Goal: Task Accomplishment & Management: Complete application form

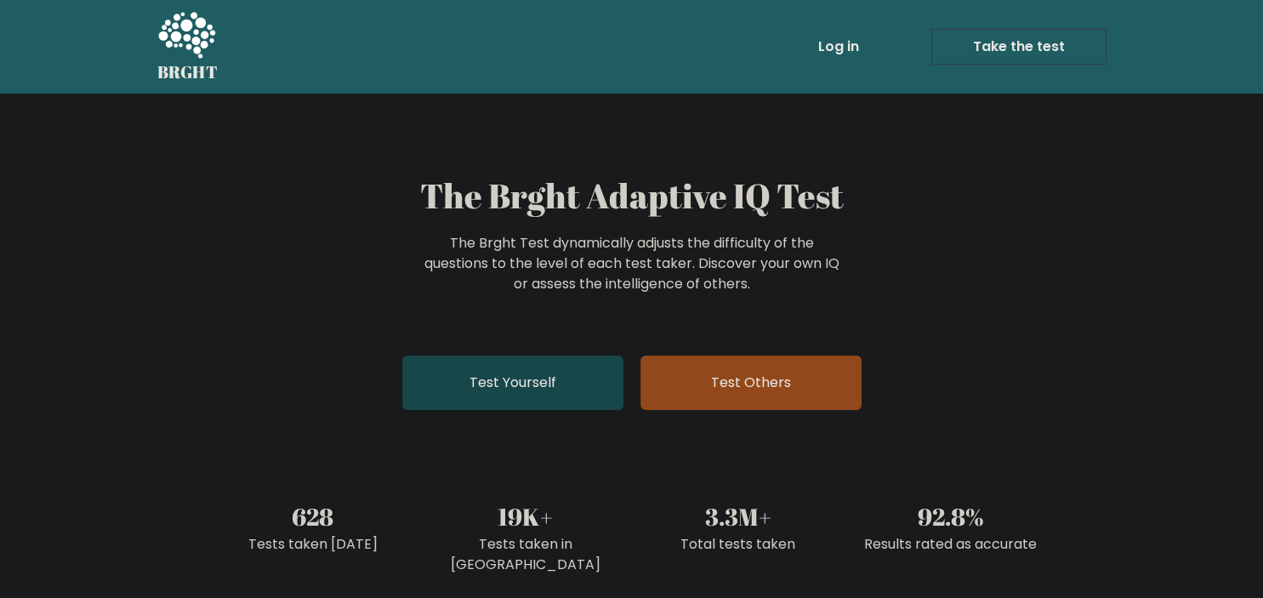
click at [520, 376] on link "Test Yourself" at bounding box center [512, 382] width 221 height 54
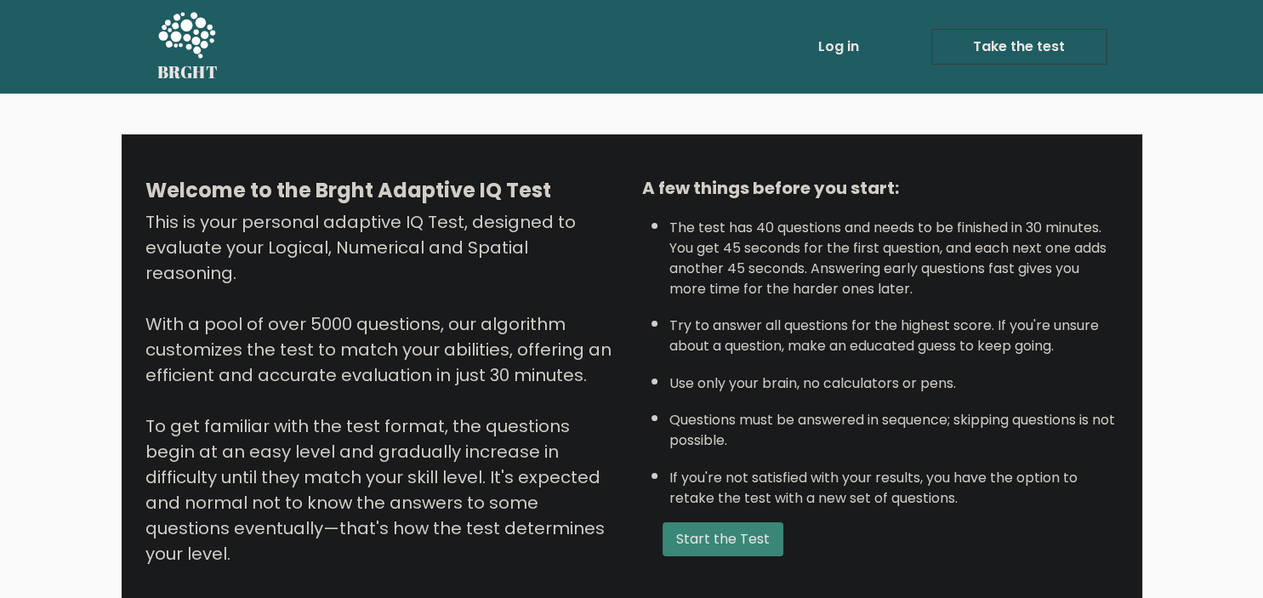
click at [837, 49] on link "Log in" at bounding box center [838, 47] width 54 height 34
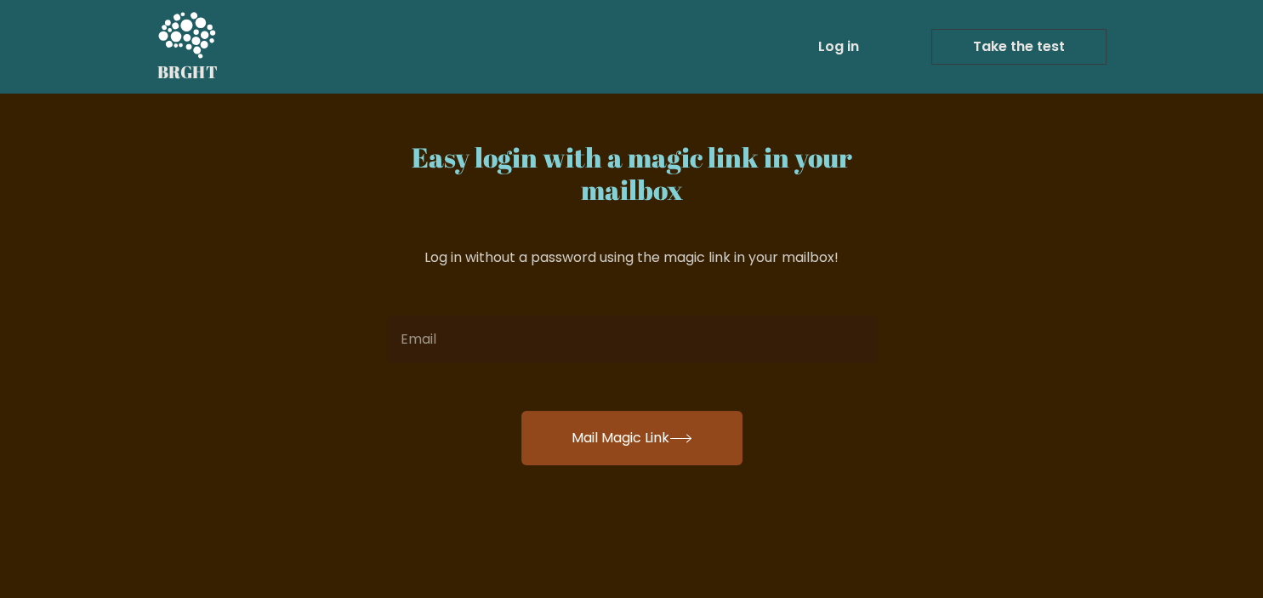
click at [638, 331] on input "email" at bounding box center [632, 340] width 490 height 48
type input "[EMAIL_ADDRESS][DOMAIN_NAME]"
click at [638, 428] on button "Mail Magic Link" at bounding box center [631, 438] width 221 height 54
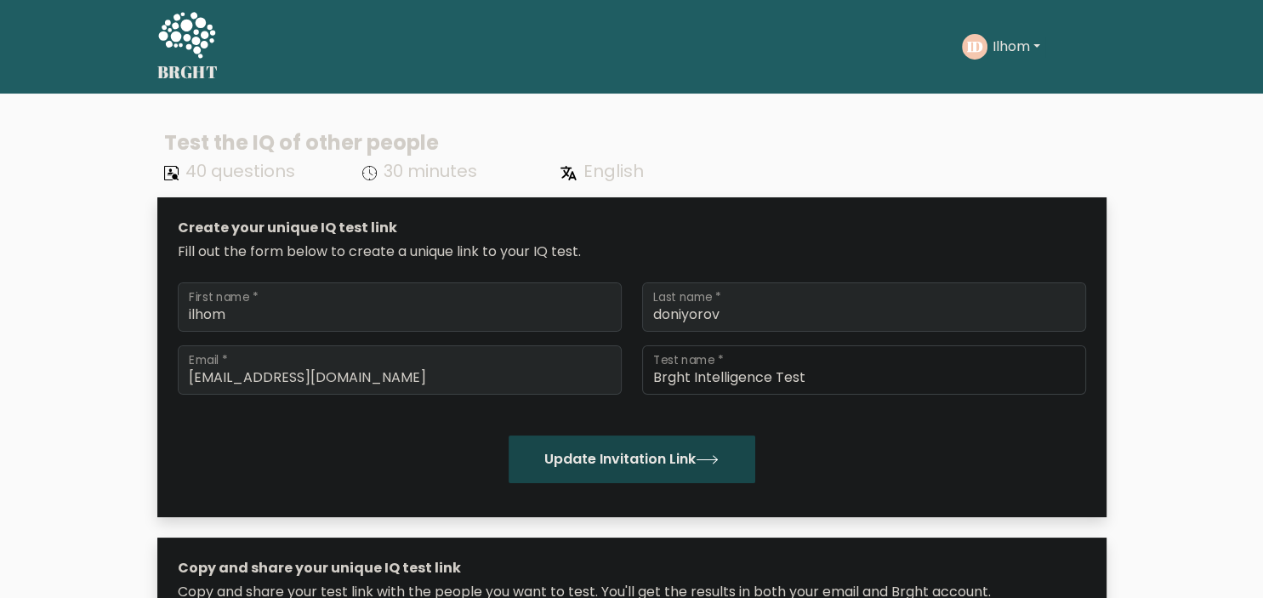
click at [693, 471] on button "Update Invitation Link" at bounding box center [632, 459] width 247 height 48
click at [705, 465] on button "Update Invitation Link" at bounding box center [632, 459] width 247 height 48
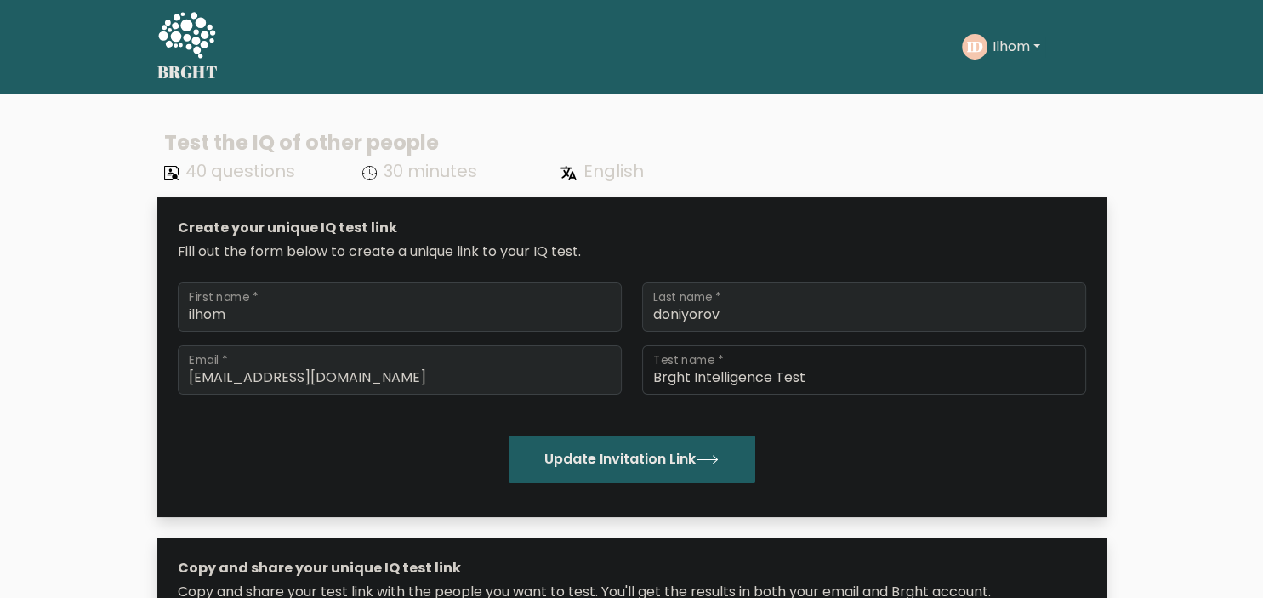
click at [188, 39] on icon at bounding box center [186, 35] width 57 height 46
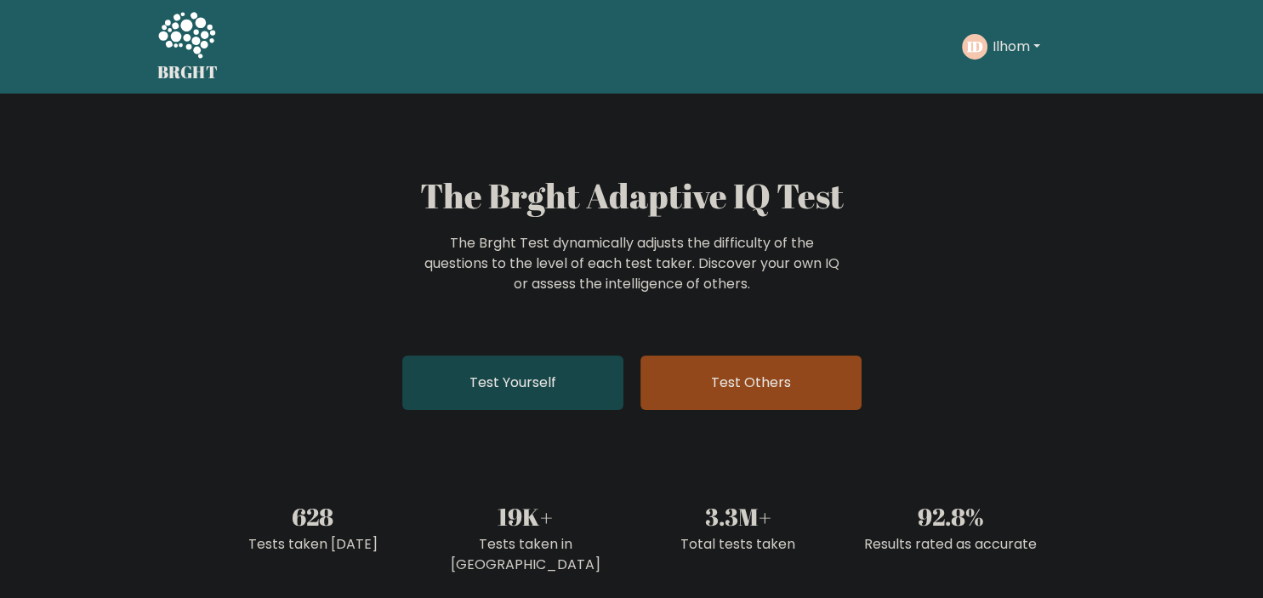
click at [523, 386] on link "Test Yourself" at bounding box center [512, 382] width 221 height 54
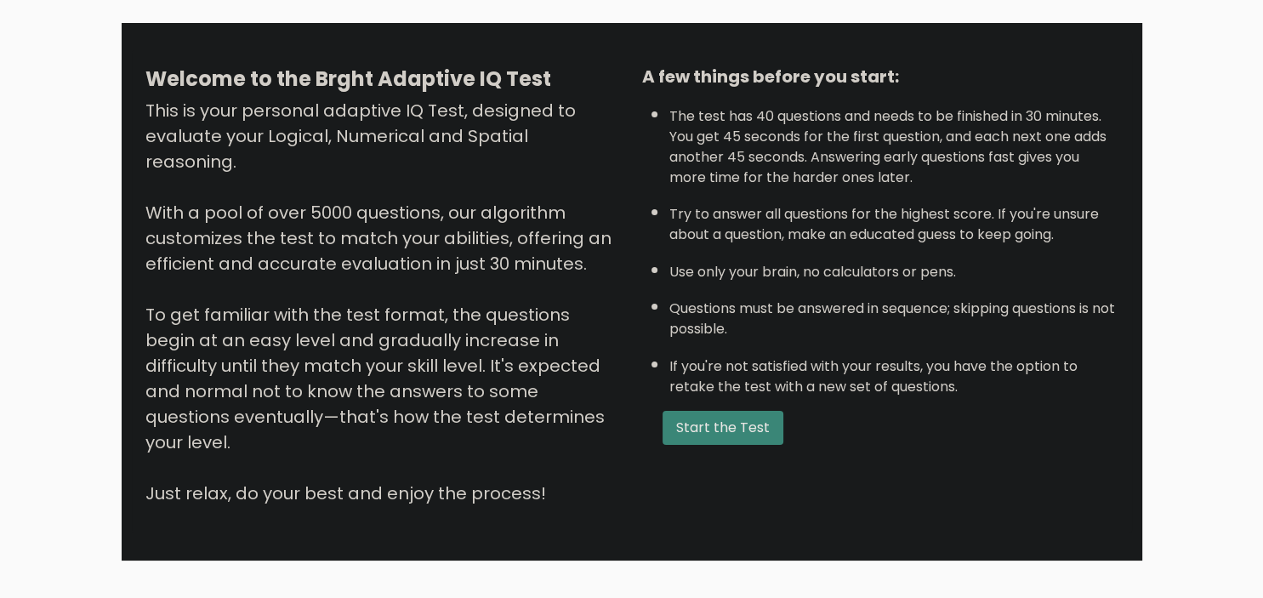
scroll to position [196, 0]
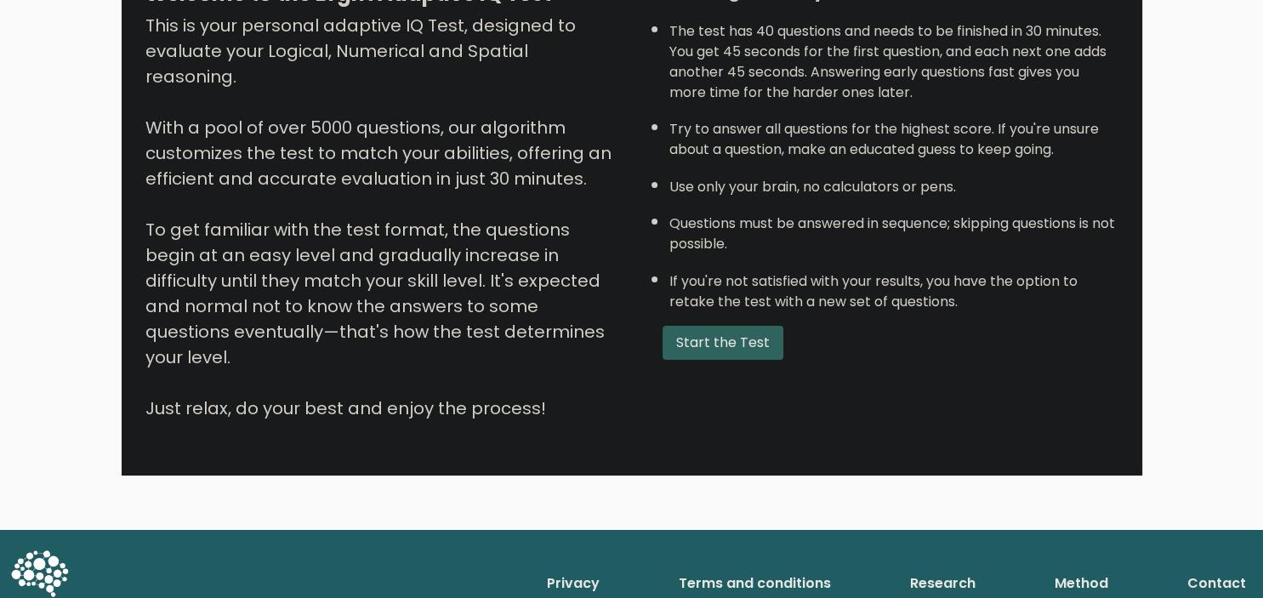
click at [713, 360] on button "Start the Test" at bounding box center [723, 343] width 121 height 34
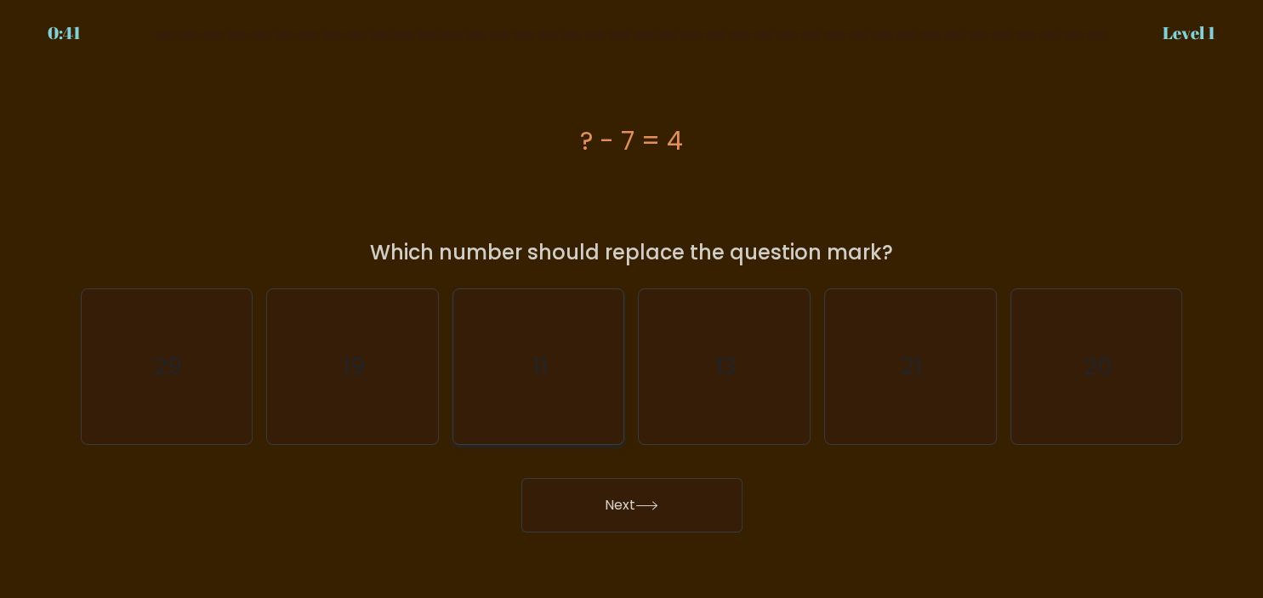
click at [555, 432] on icon "11" at bounding box center [538, 366] width 155 height 155
click at [632, 308] on input "c. 11" at bounding box center [632, 303] width 1 height 9
radio input "true"
click at [583, 491] on button "Next" at bounding box center [631, 505] width 221 height 54
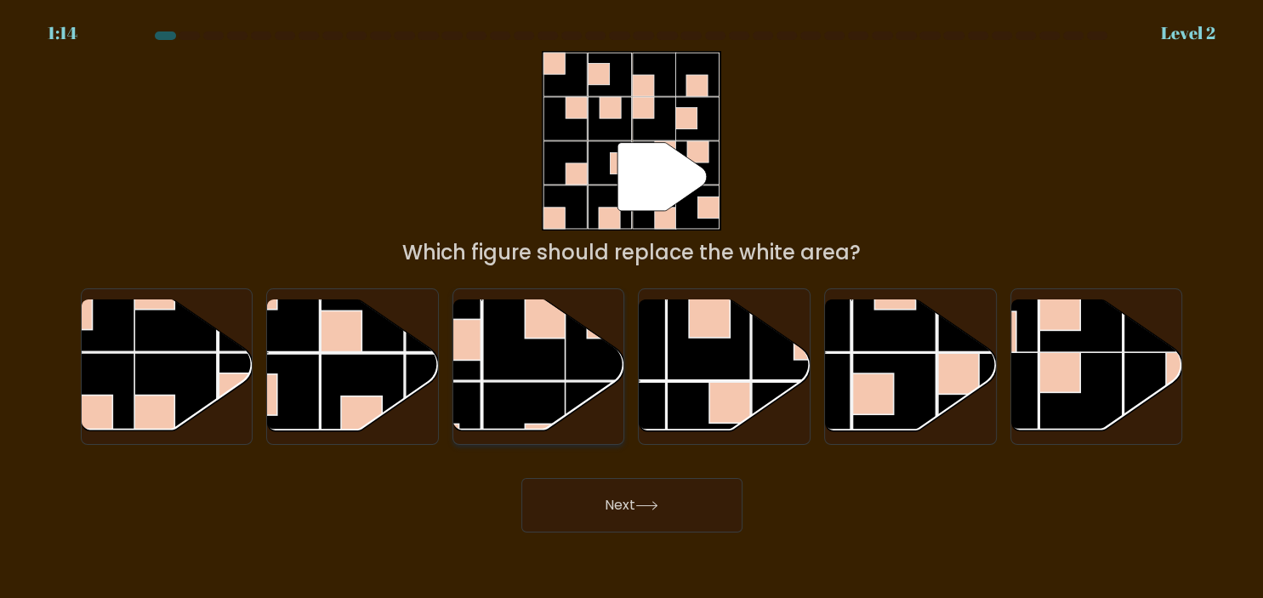
click at [523, 369] on rect at bounding box center [524, 339] width 83 height 83
click at [632, 308] on input "c." at bounding box center [632, 303] width 1 height 9
radio input "true"
click at [598, 491] on button "Next" at bounding box center [631, 505] width 221 height 54
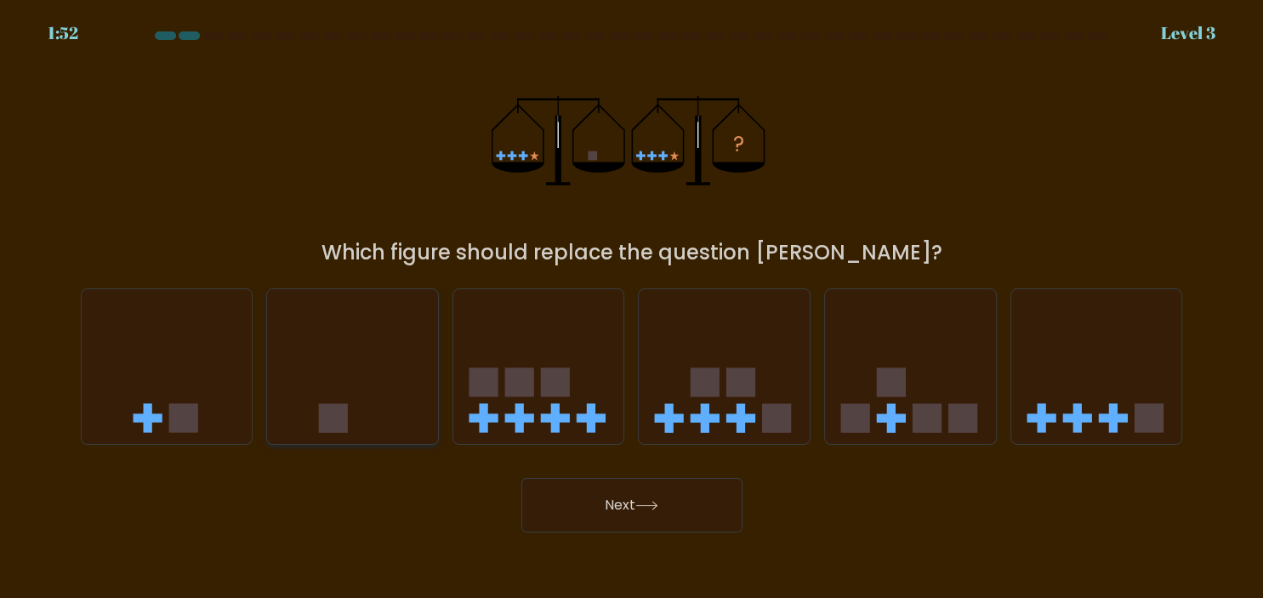
click at [393, 384] on icon at bounding box center [352, 366] width 171 height 141
click at [632, 308] on input "b." at bounding box center [632, 303] width 1 height 9
radio input "true"
click at [625, 510] on button "Next" at bounding box center [631, 505] width 221 height 54
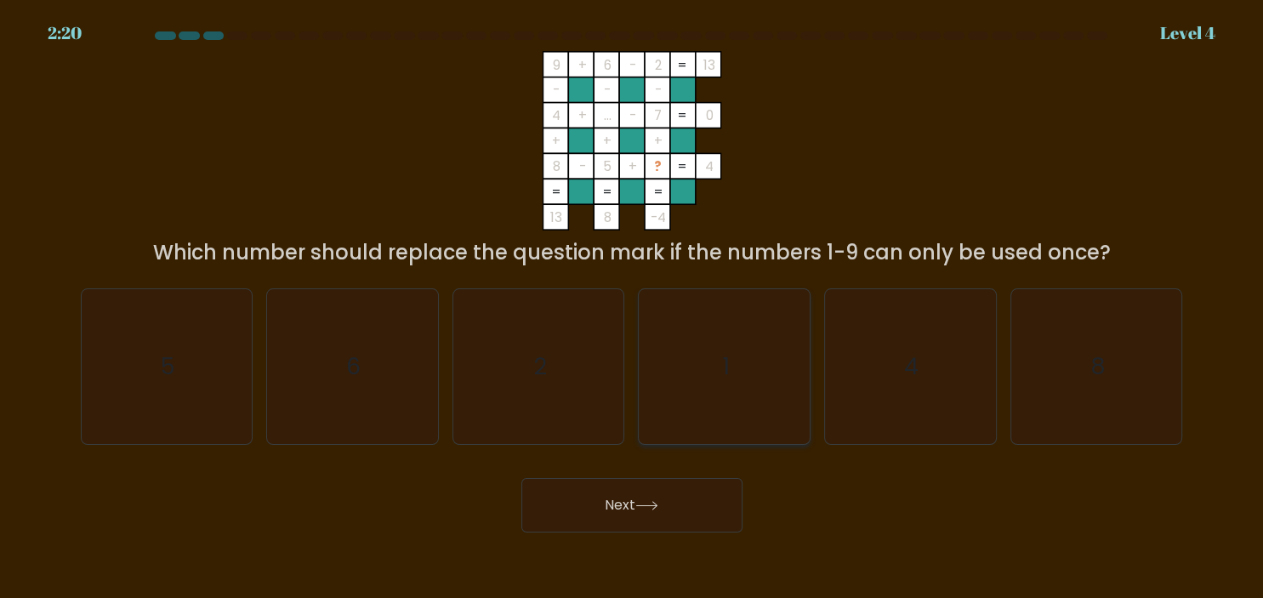
click at [721, 308] on icon "1" at bounding box center [724, 366] width 155 height 155
click at [633, 308] on input "d. 1" at bounding box center [632, 303] width 1 height 9
radio input "true"
click at [657, 509] on icon at bounding box center [646, 505] width 23 height 9
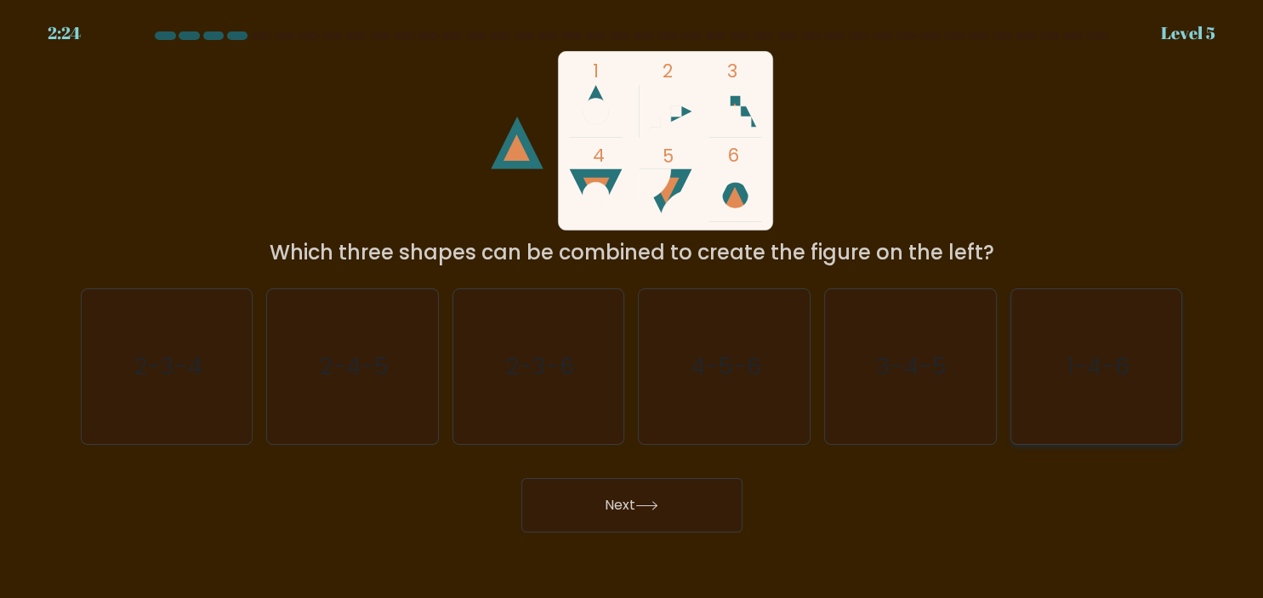
click at [1105, 357] on text "1-4-6" at bounding box center [1098, 366] width 64 height 33
click at [633, 308] on input "f. 1-4-6" at bounding box center [632, 303] width 1 height 9
radio input "true"
click at [642, 489] on button "Next" at bounding box center [631, 505] width 221 height 54
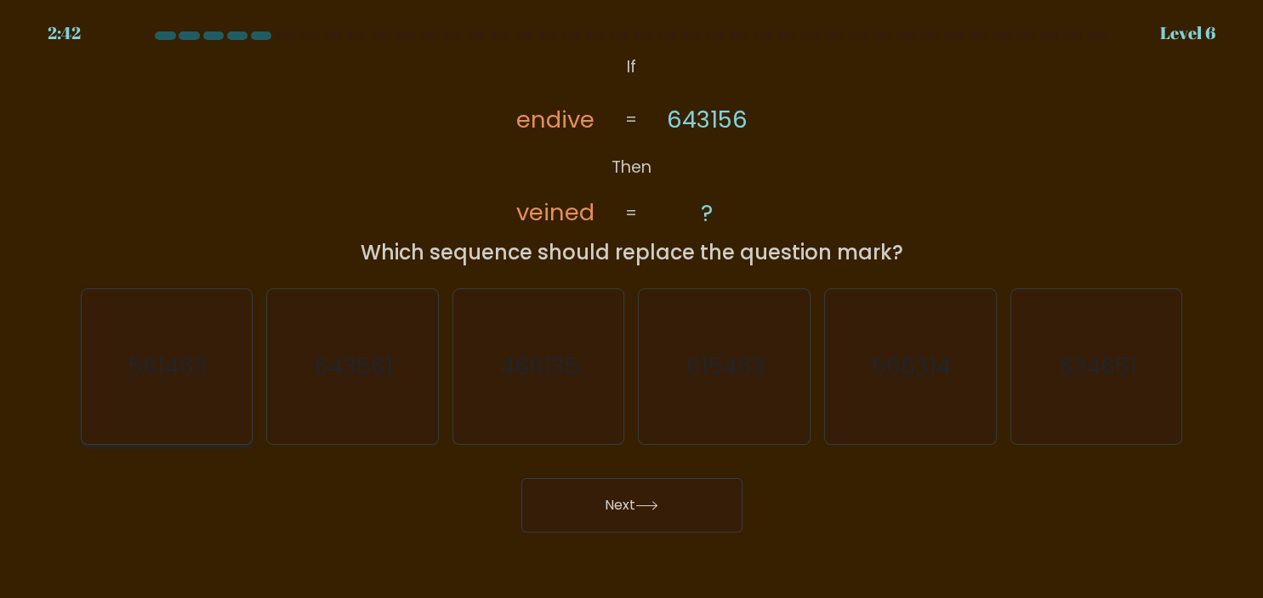
click at [168, 322] on icon "561463" at bounding box center [166, 366] width 155 height 155
click at [632, 308] on input "a. 561463" at bounding box center [632, 303] width 1 height 9
radio input "true"
click at [587, 498] on button "Next" at bounding box center [631, 505] width 221 height 54
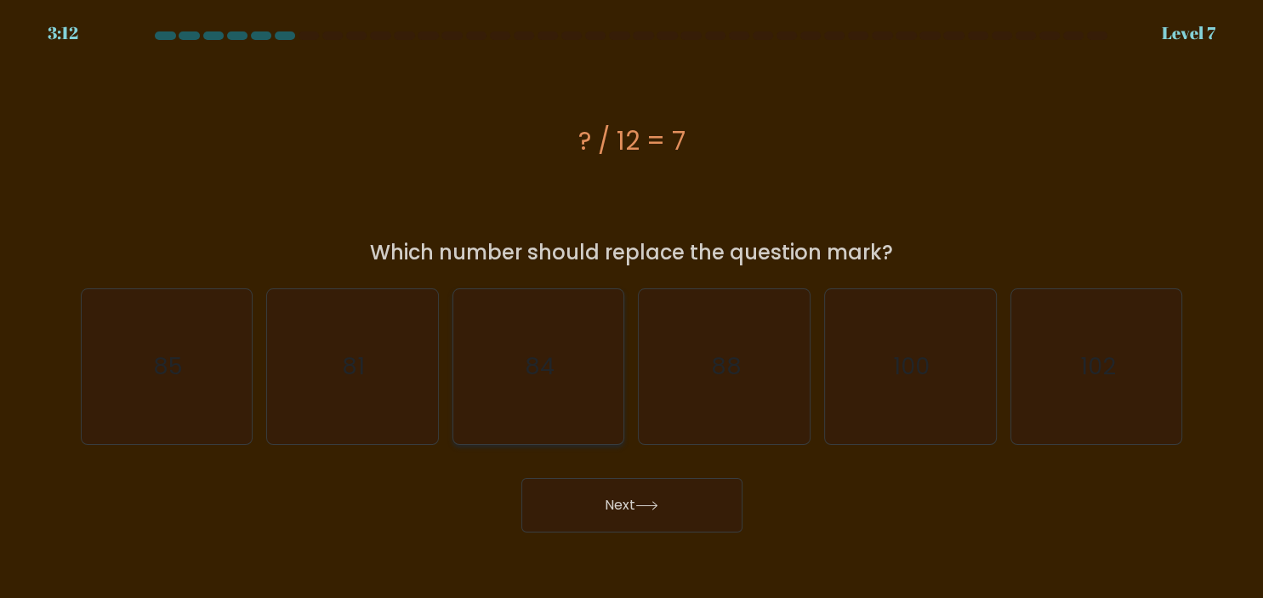
click at [558, 374] on icon "84" at bounding box center [538, 366] width 155 height 155
click at [632, 308] on input "c. 84" at bounding box center [632, 303] width 1 height 9
radio input "true"
click at [607, 495] on button "Next" at bounding box center [631, 505] width 221 height 54
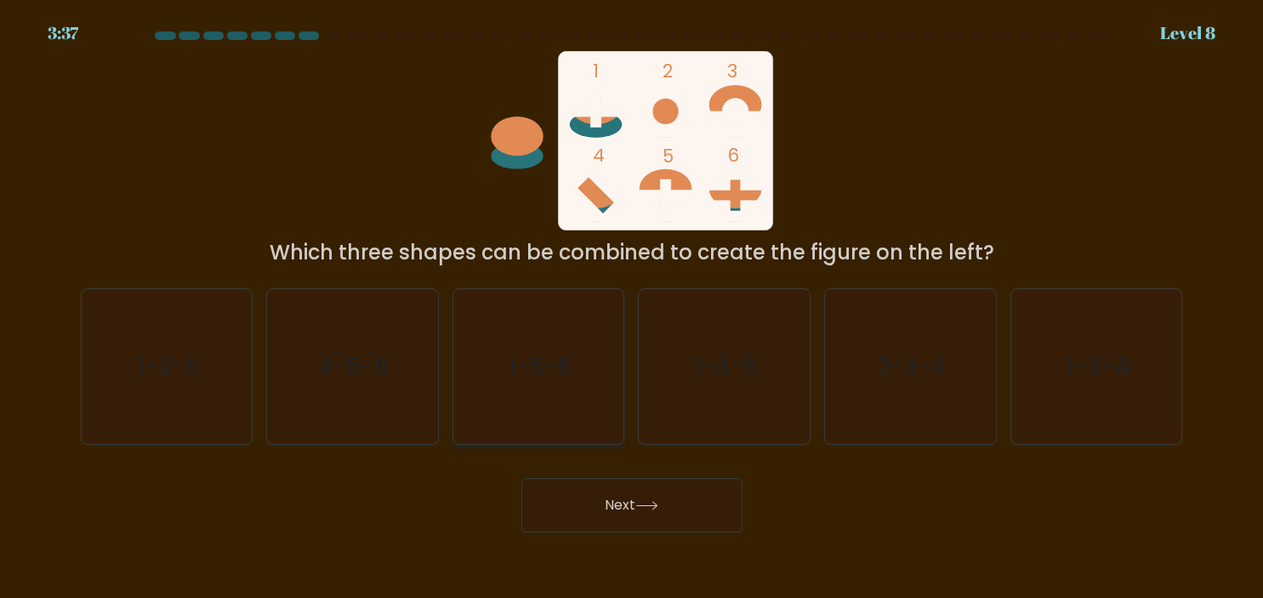
click at [574, 348] on icon "1-5-6" at bounding box center [538, 366] width 155 height 155
click at [632, 308] on input "c. 1-5-6" at bounding box center [632, 303] width 1 height 9
radio input "true"
click at [627, 493] on button "Next" at bounding box center [631, 505] width 221 height 54
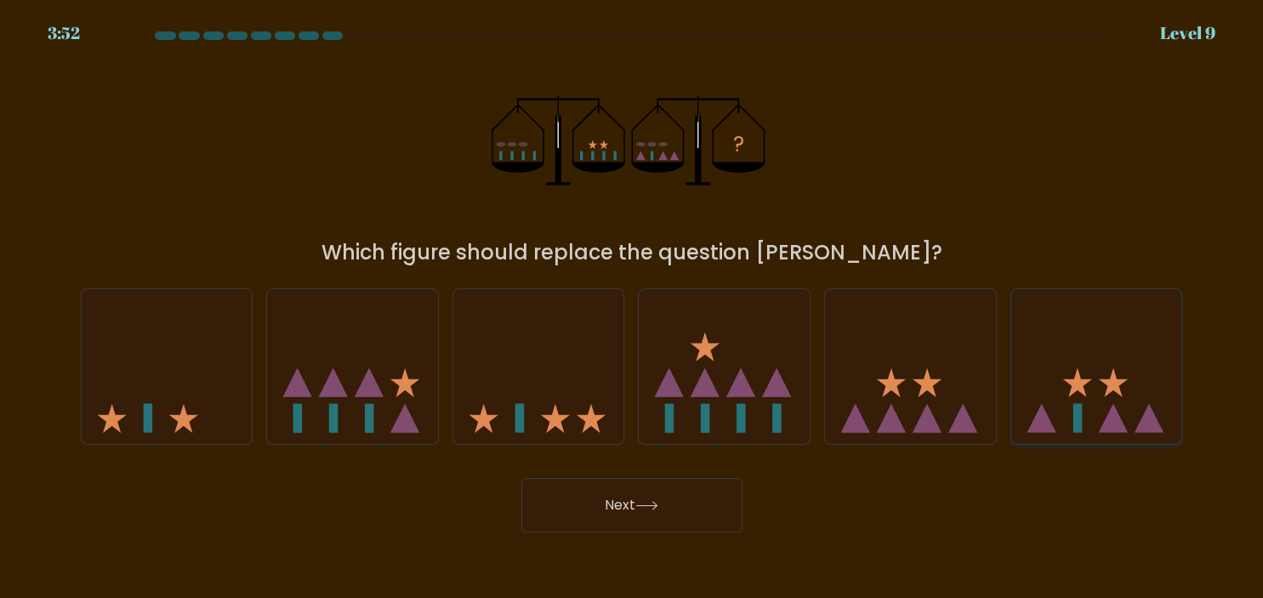
click at [1098, 402] on icon at bounding box center [1096, 366] width 171 height 141
click at [633, 308] on input "f." at bounding box center [632, 303] width 1 height 9
radio input "true"
click at [604, 502] on button "Next" at bounding box center [631, 505] width 221 height 54
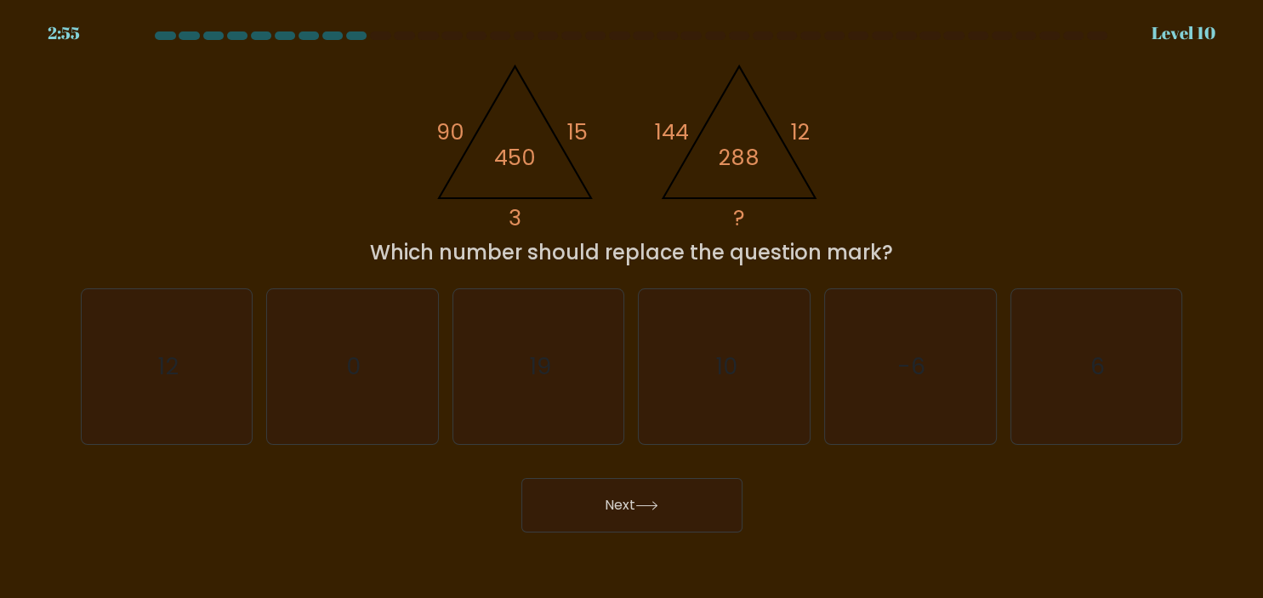
click at [450, 512] on div "Next" at bounding box center [632, 498] width 1123 height 67
click at [405, 468] on div "Next" at bounding box center [632, 498] width 1123 height 67
click at [1088, 345] on icon "6" at bounding box center [1096, 366] width 155 height 155
click at [633, 308] on input "f. 6" at bounding box center [632, 303] width 1 height 9
radio input "true"
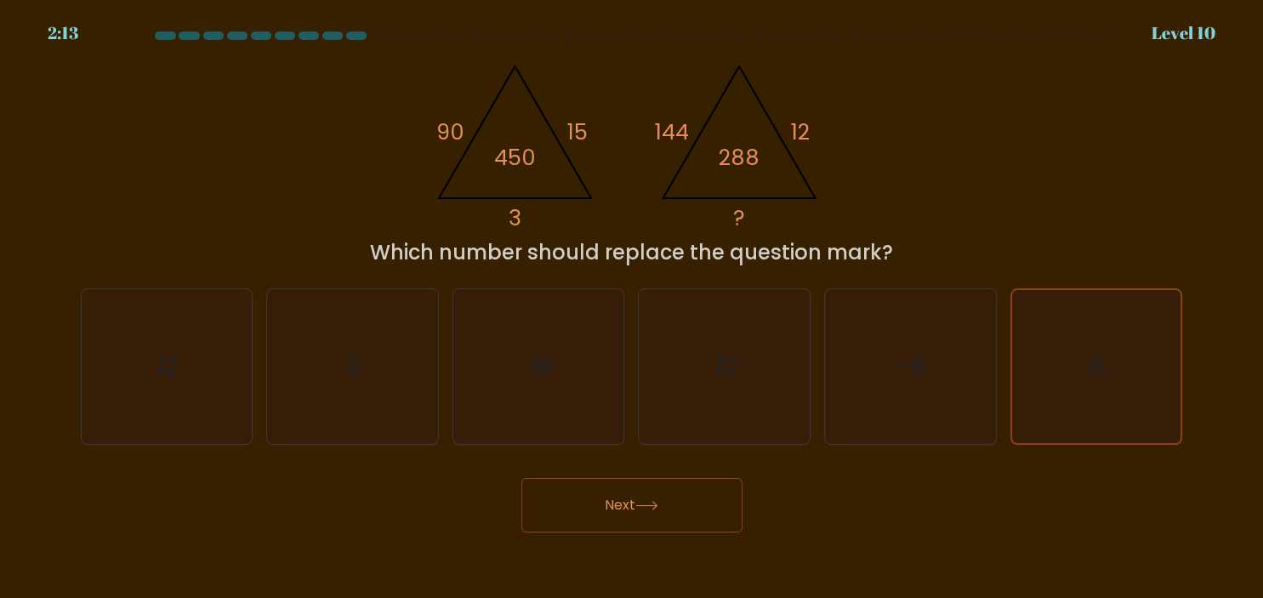
click at [640, 511] on button "Next" at bounding box center [631, 505] width 221 height 54
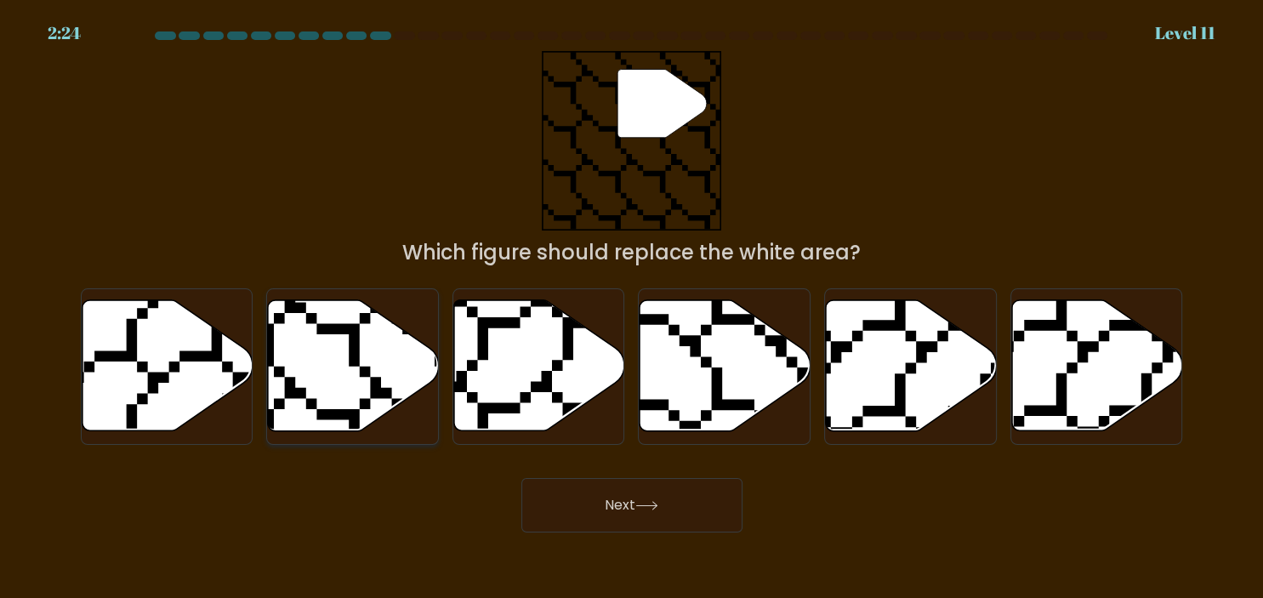
click at [320, 369] on icon at bounding box center [353, 365] width 171 height 131
click at [632, 308] on input "b." at bounding box center [632, 303] width 1 height 9
radio input "true"
click at [599, 500] on button "Next" at bounding box center [631, 505] width 221 height 54
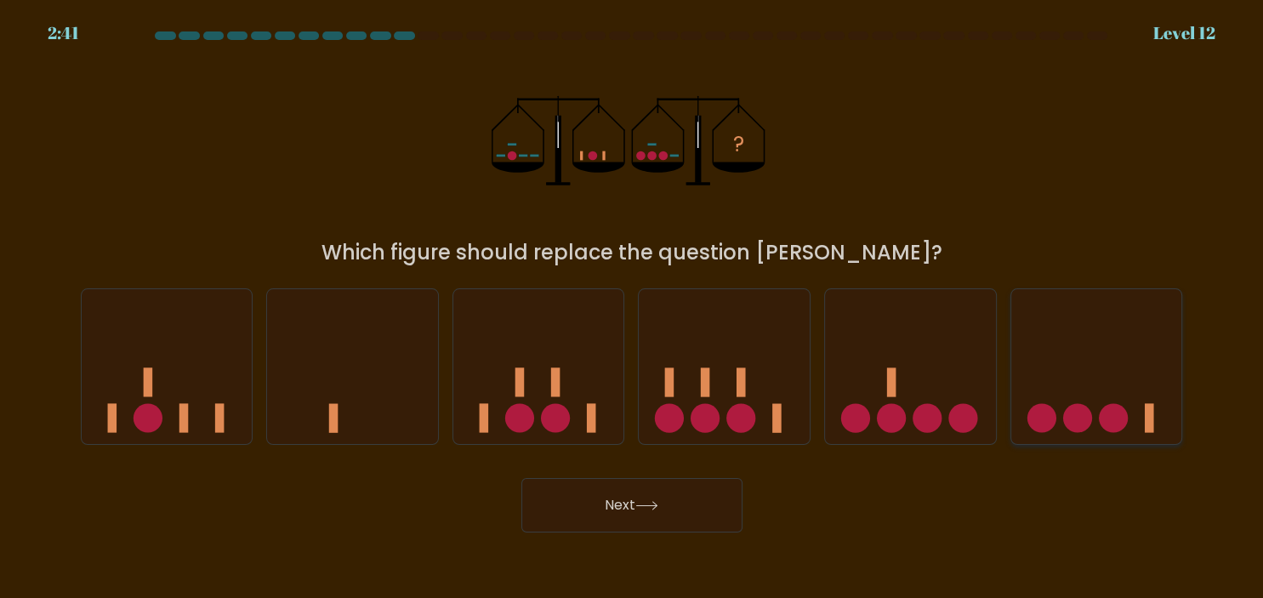
click at [1087, 394] on icon at bounding box center [1096, 366] width 171 height 141
click at [633, 308] on input "f." at bounding box center [632, 303] width 1 height 9
radio input "true"
click at [655, 498] on button "Next" at bounding box center [631, 505] width 221 height 54
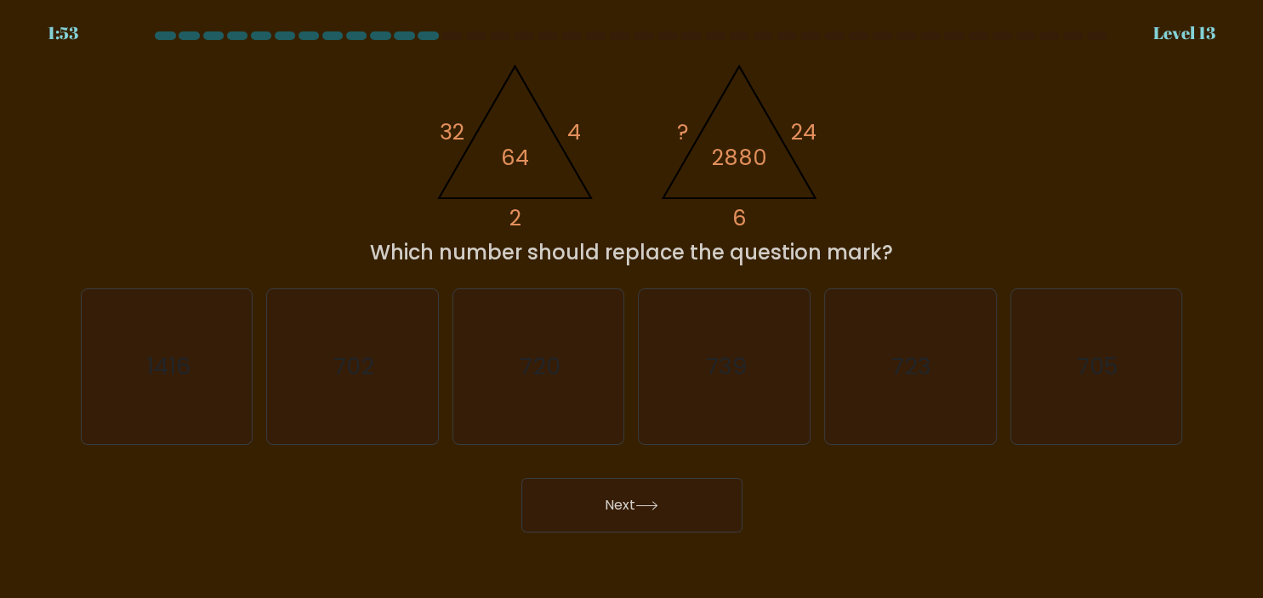
click at [941, 539] on body "1:53 Level 13" at bounding box center [631, 299] width 1263 height 598
click at [519, 345] on icon "720" at bounding box center [538, 366] width 155 height 155
click at [632, 308] on input "c. 720" at bounding box center [632, 303] width 1 height 9
radio input "true"
click at [594, 507] on button "Next" at bounding box center [631, 505] width 221 height 54
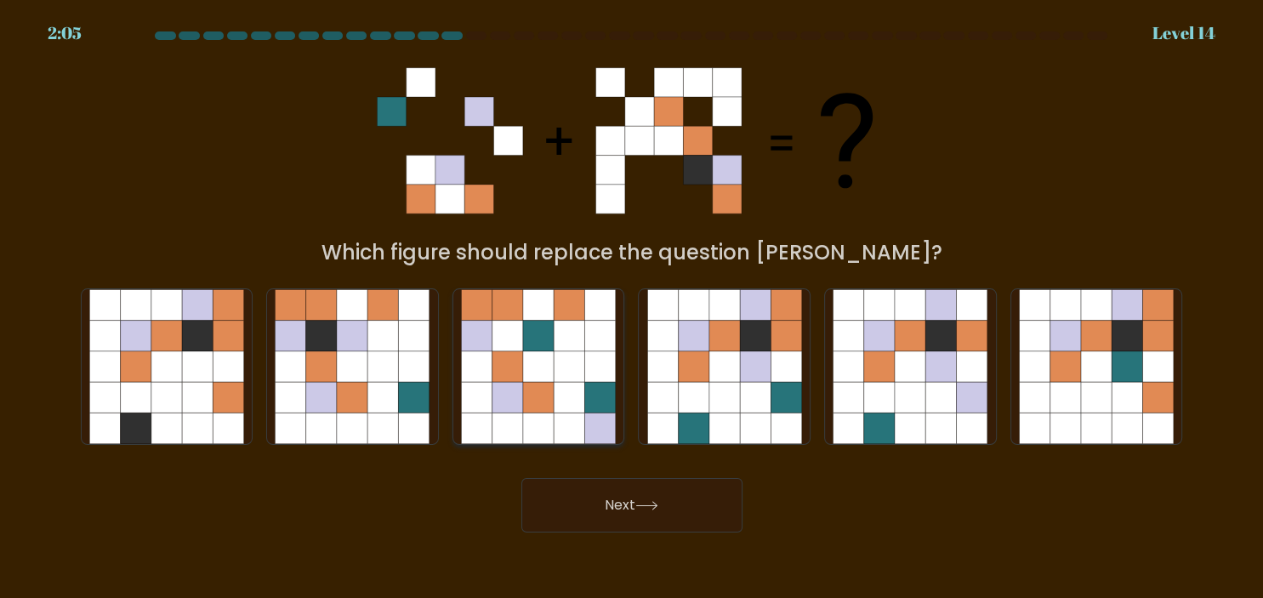
click at [535, 377] on icon at bounding box center [538, 366] width 31 height 31
click at [632, 308] on input "c." at bounding box center [632, 303] width 1 height 9
radio input "true"
click at [434, 510] on div "Next" at bounding box center [632, 498] width 1123 height 67
click at [333, 366] on icon at bounding box center [321, 366] width 31 height 31
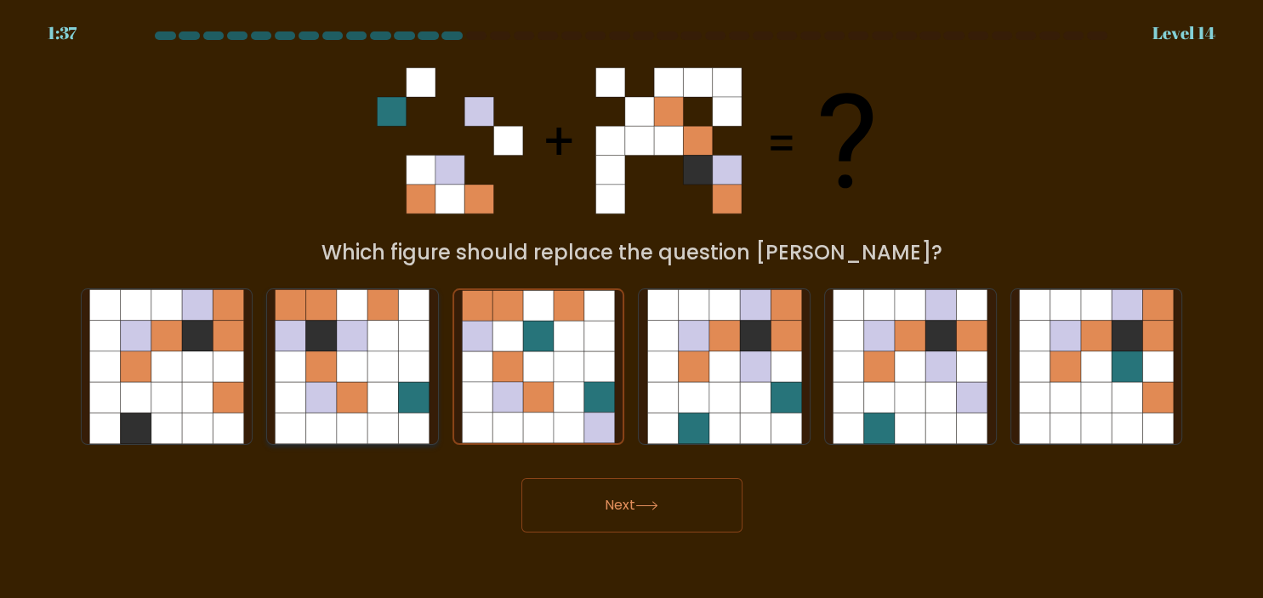
click at [632, 308] on input "b." at bounding box center [632, 303] width 1 height 9
radio input "true"
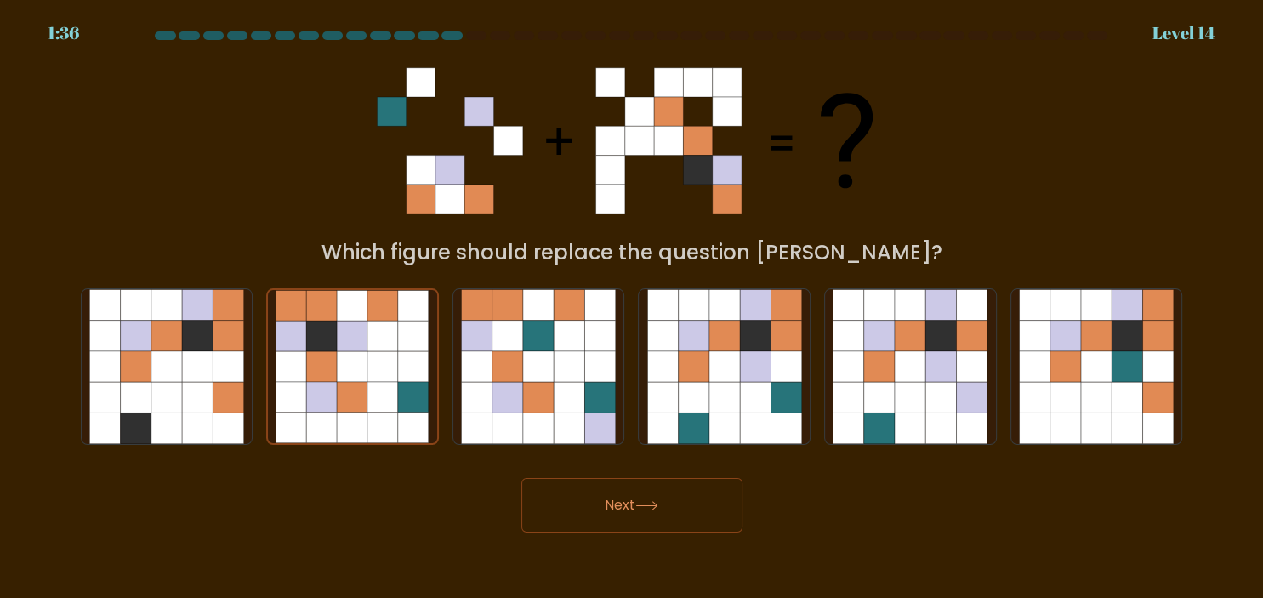
click at [634, 502] on button "Next" at bounding box center [631, 505] width 221 height 54
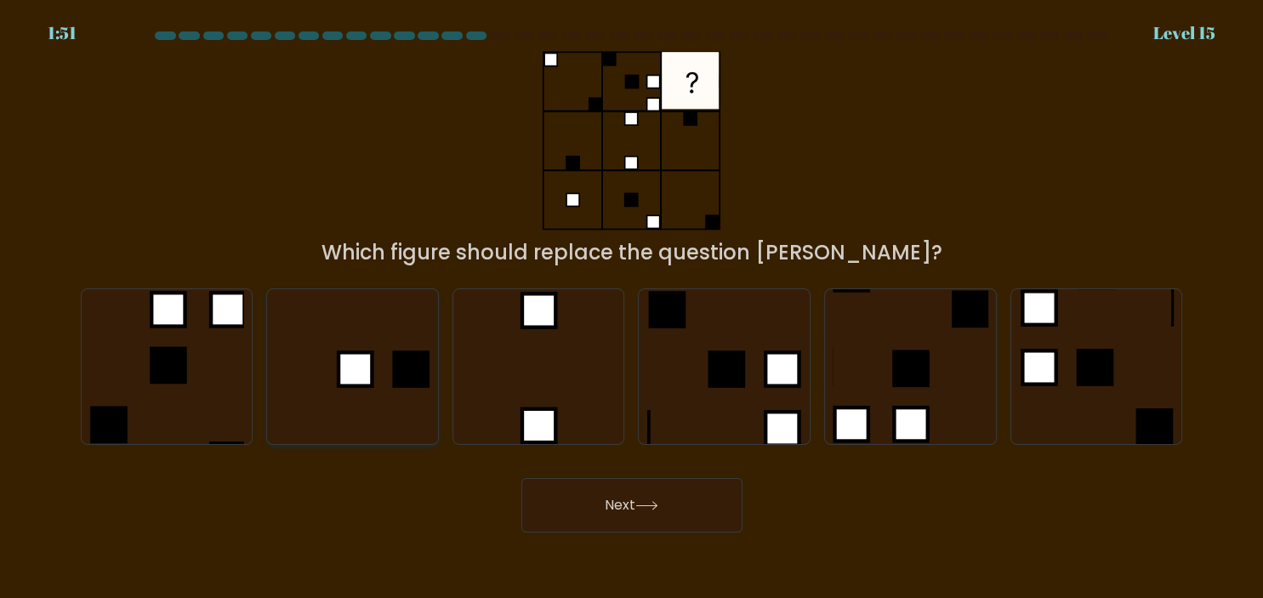
click at [395, 386] on rect at bounding box center [411, 368] width 37 height 37
click at [632, 308] on input "b." at bounding box center [632, 303] width 1 height 9
radio input "true"
click at [568, 505] on button "Next" at bounding box center [631, 505] width 221 height 54
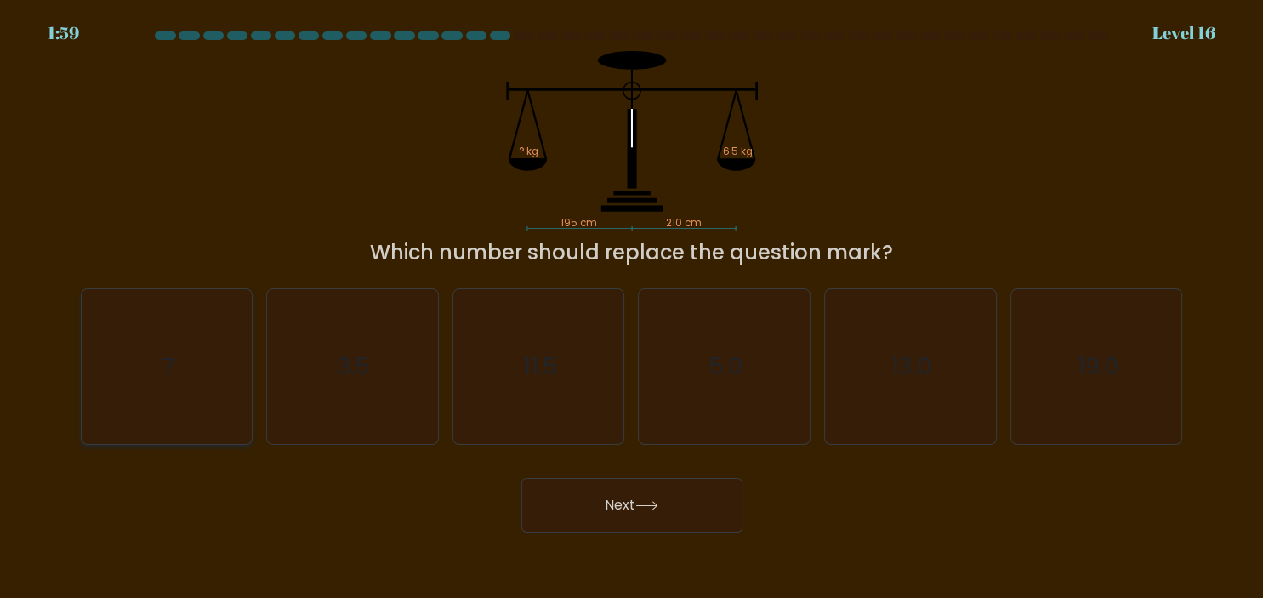
click at [225, 338] on icon "7" at bounding box center [166, 366] width 155 height 155
click at [632, 308] on input "a. 7" at bounding box center [632, 303] width 1 height 9
radio input "true"
click at [563, 496] on button "Next" at bounding box center [631, 505] width 221 height 54
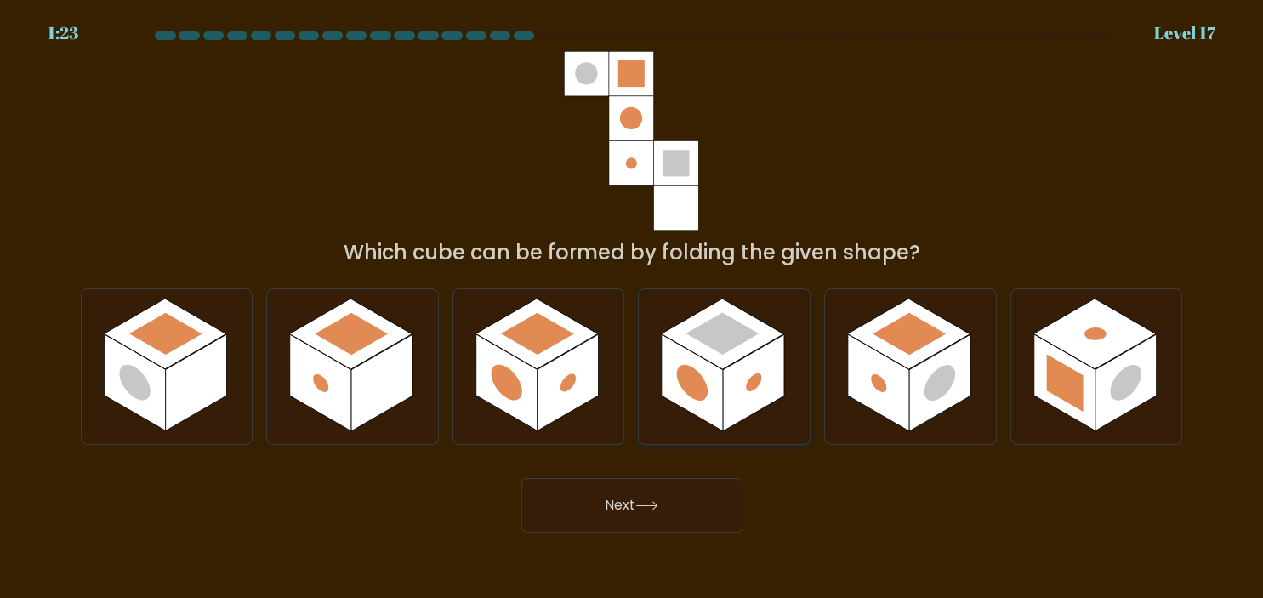
click at [742, 388] on rect at bounding box center [753, 382] width 61 height 97
click at [633, 308] on input "d." at bounding box center [632, 303] width 1 height 9
radio input "true"
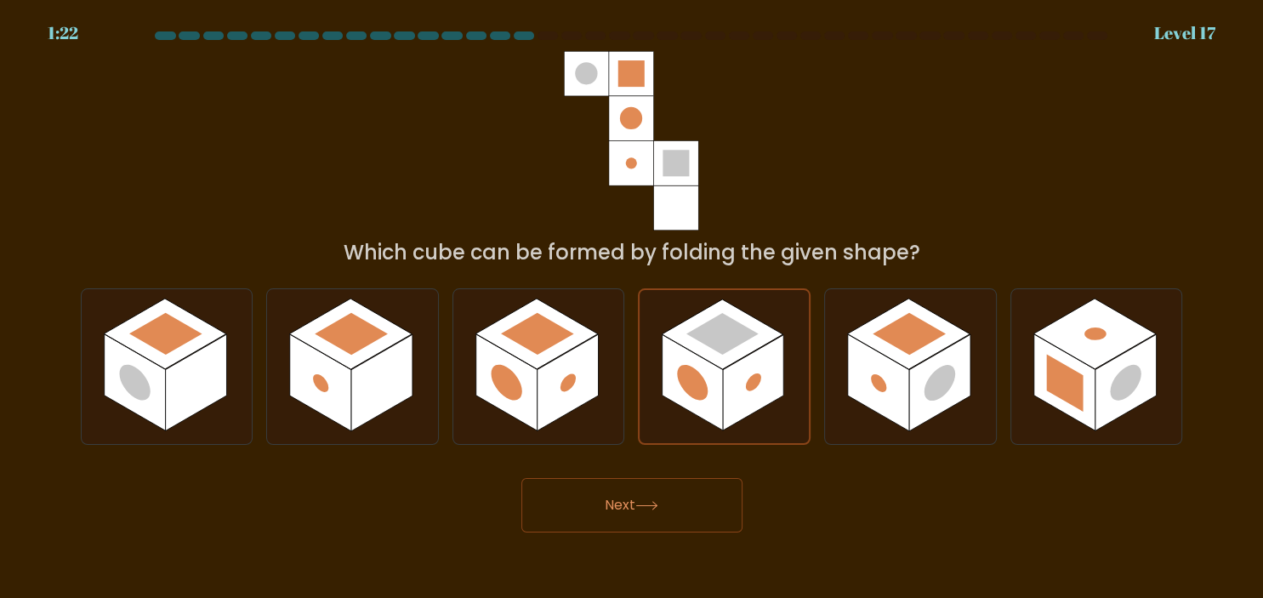
click at [679, 503] on button "Next" at bounding box center [631, 505] width 221 height 54
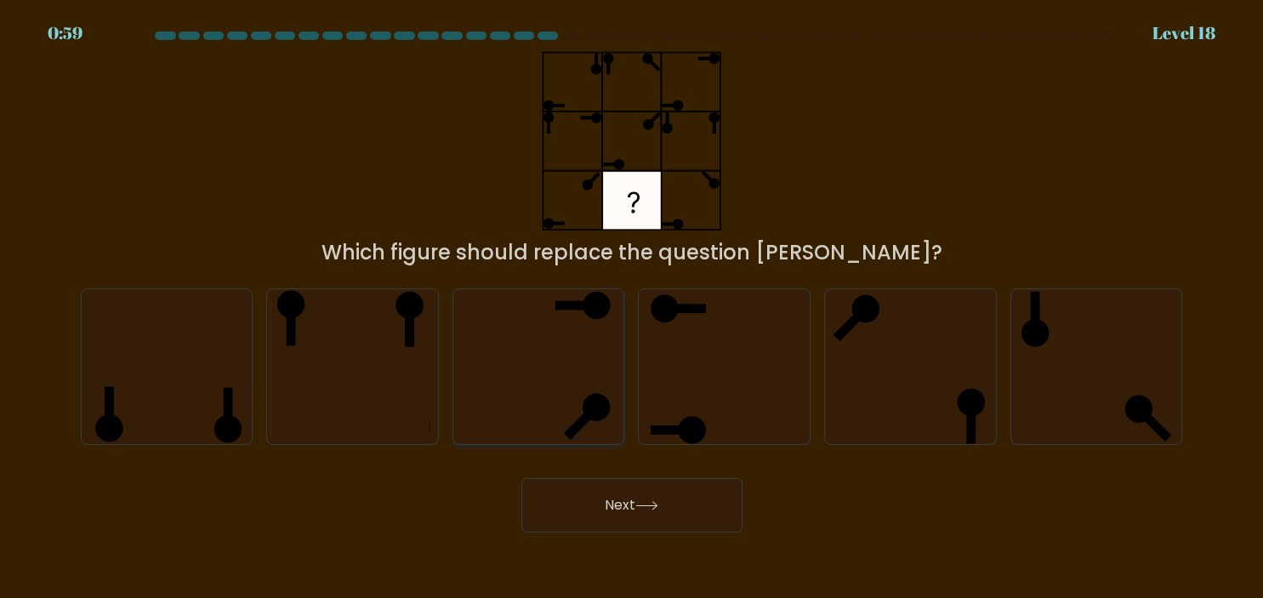
click at [566, 356] on icon at bounding box center [538, 366] width 155 height 155
click at [632, 308] on input "c." at bounding box center [632, 303] width 1 height 9
radio input "true"
click at [609, 488] on button "Next" at bounding box center [631, 505] width 221 height 54
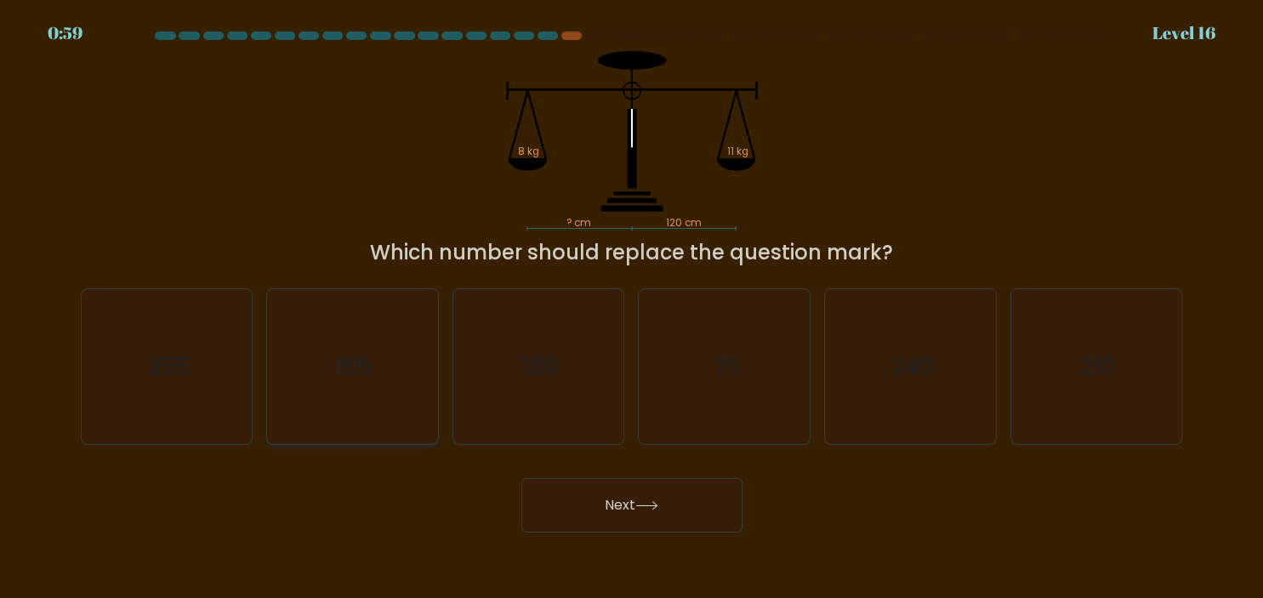
click at [399, 371] on icon "165" at bounding box center [352, 366] width 155 height 155
click at [632, 308] on input "b. 165" at bounding box center [632, 303] width 1 height 9
radio input "true"
click at [594, 502] on button "Next" at bounding box center [631, 505] width 221 height 54
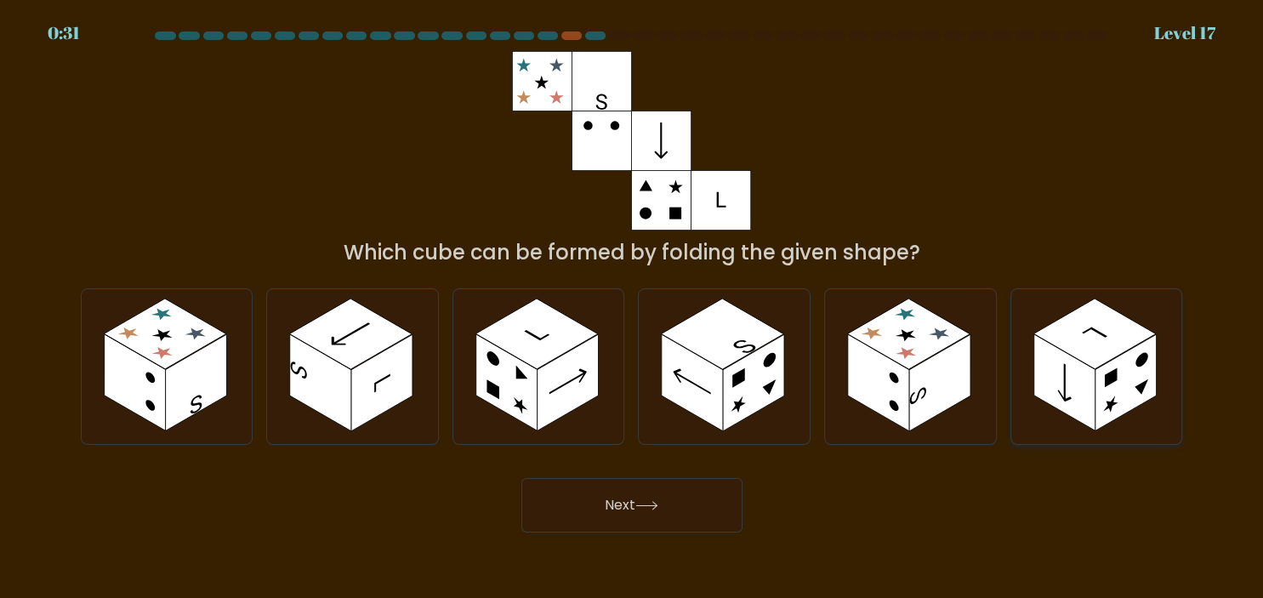
click at [1136, 371] on rect at bounding box center [1125, 382] width 61 height 97
click at [633, 308] on input "f." at bounding box center [632, 303] width 1 height 9
radio input "true"
click at [665, 501] on button "Next" at bounding box center [631, 505] width 221 height 54
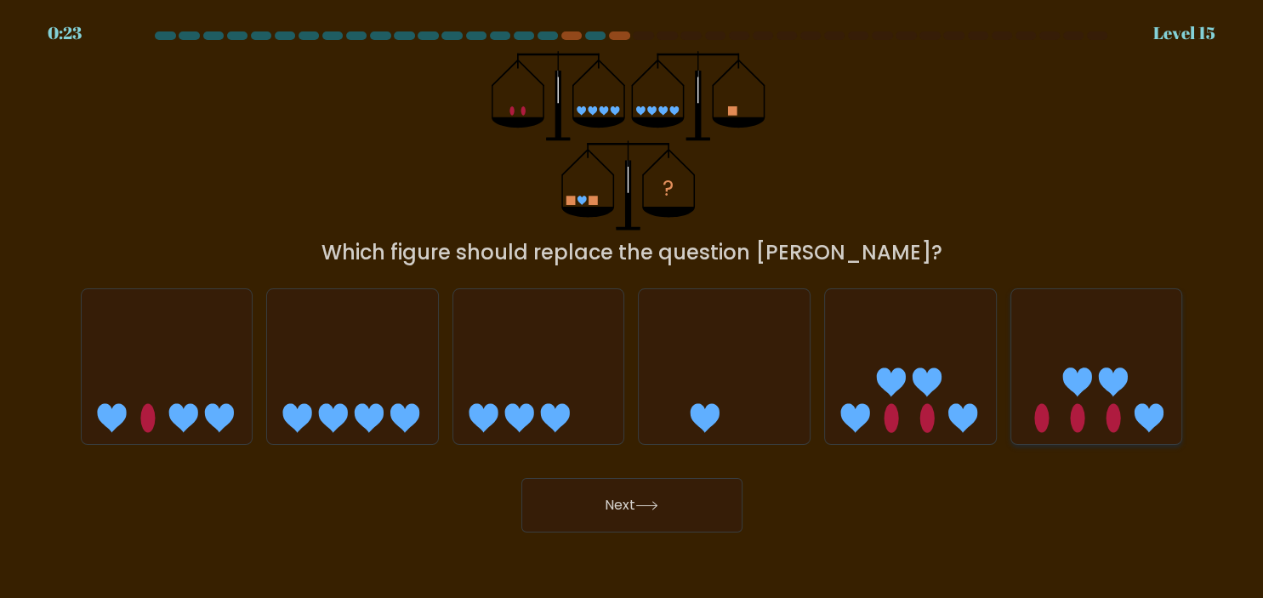
click at [1070, 413] on icon at bounding box center [1096, 366] width 171 height 141
click at [633, 308] on input "f." at bounding box center [632, 303] width 1 height 9
radio input "true"
click at [648, 509] on icon at bounding box center [646, 505] width 23 height 9
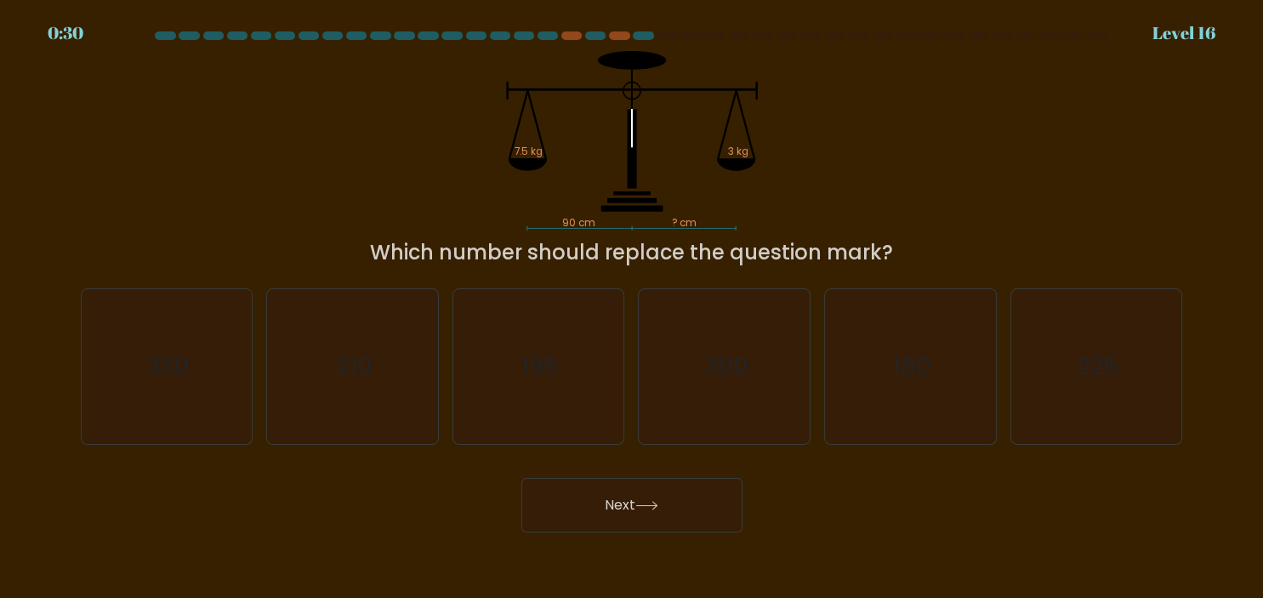
click at [391, 516] on div "Next" at bounding box center [632, 498] width 1123 height 67
click at [1090, 357] on text "225" at bounding box center [1098, 366] width 42 height 33
click at [633, 308] on input "f. 225" at bounding box center [632, 303] width 1 height 9
radio input "true"
click at [628, 519] on button "Next" at bounding box center [631, 505] width 221 height 54
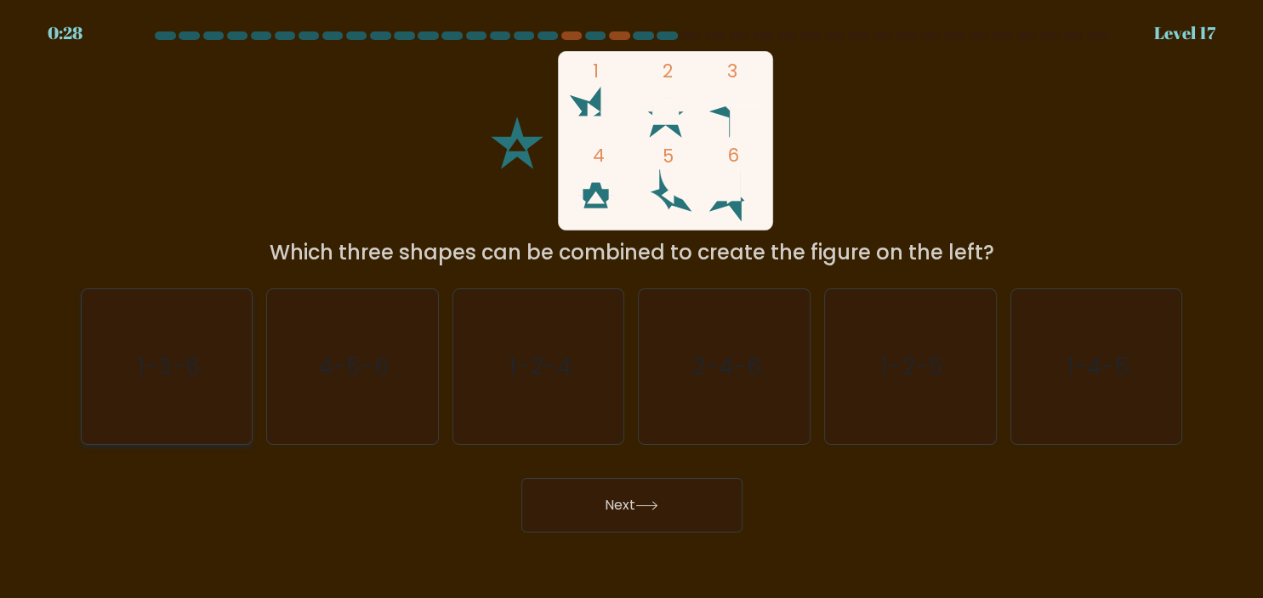
click at [247, 335] on div "1-3-6" at bounding box center [167, 366] width 173 height 156
click at [632, 308] on input "a. 1-3-6" at bounding box center [632, 303] width 1 height 9
radio input "true"
click at [663, 495] on button "Next" at bounding box center [631, 505] width 221 height 54
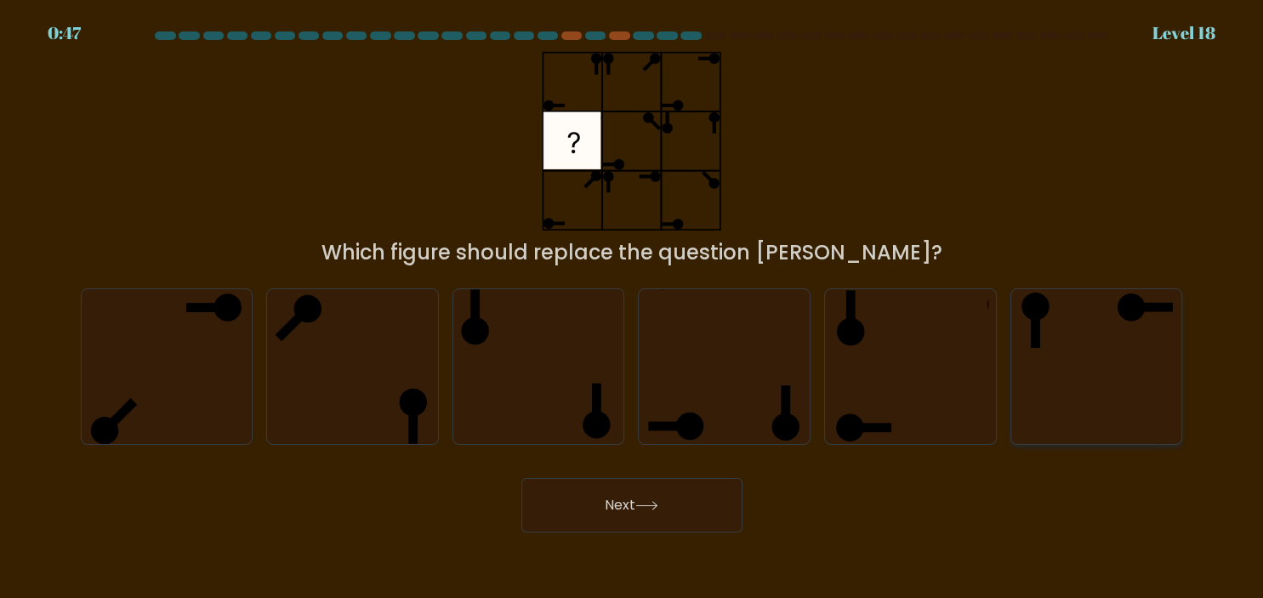
click at [1124, 334] on icon at bounding box center [1096, 366] width 155 height 155
click at [633, 308] on input "f." at bounding box center [632, 303] width 1 height 9
radio input "true"
click at [648, 515] on button "Next" at bounding box center [631, 505] width 221 height 54
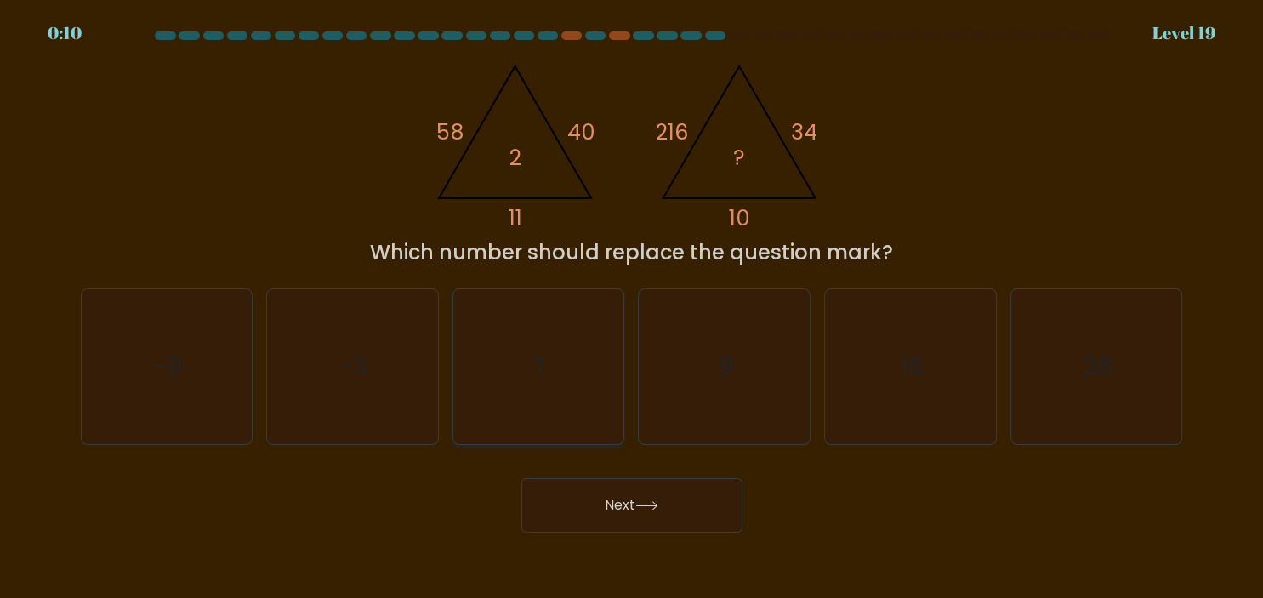
click at [535, 352] on text "7" at bounding box center [539, 366] width 13 height 33
click at [632, 308] on input "c. 7" at bounding box center [632, 303] width 1 height 9
radio input "true"
click at [604, 488] on button "Next" at bounding box center [631, 505] width 221 height 54
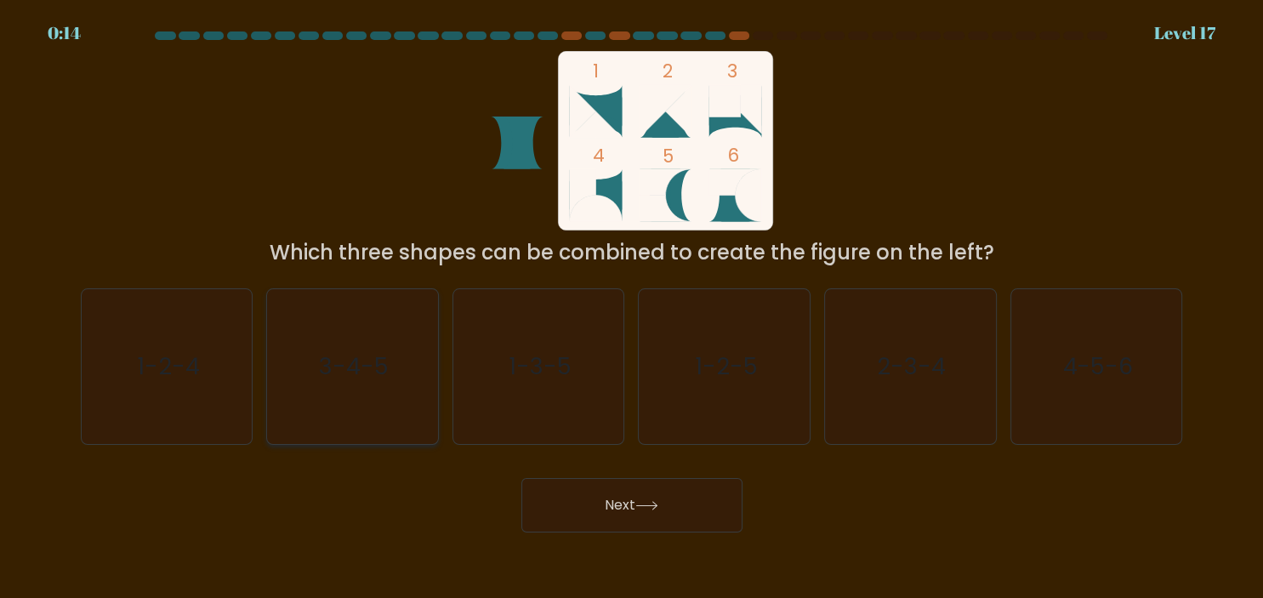
click at [351, 362] on text "3-4-5" at bounding box center [354, 366] width 70 height 33
click at [632, 308] on input "b. 3-4-5" at bounding box center [632, 303] width 1 height 9
radio input "true"
click at [594, 486] on button "Next" at bounding box center [631, 505] width 221 height 54
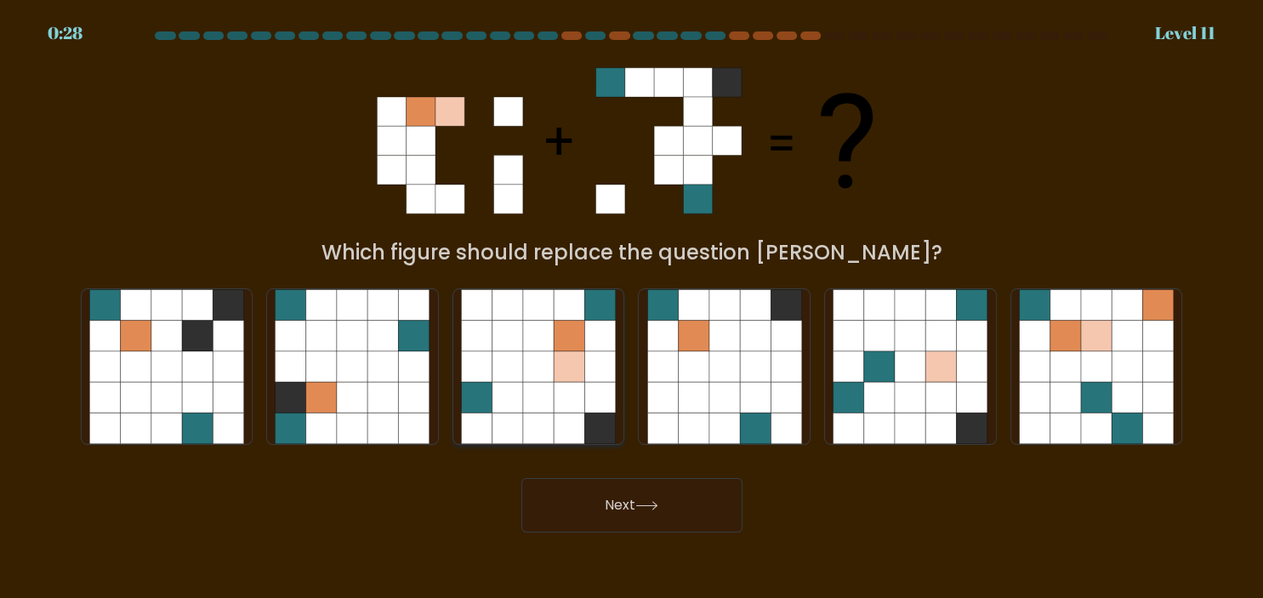
click at [590, 348] on icon at bounding box center [600, 336] width 31 height 31
click at [632, 308] on input "c." at bounding box center [632, 303] width 1 height 9
radio input "true"
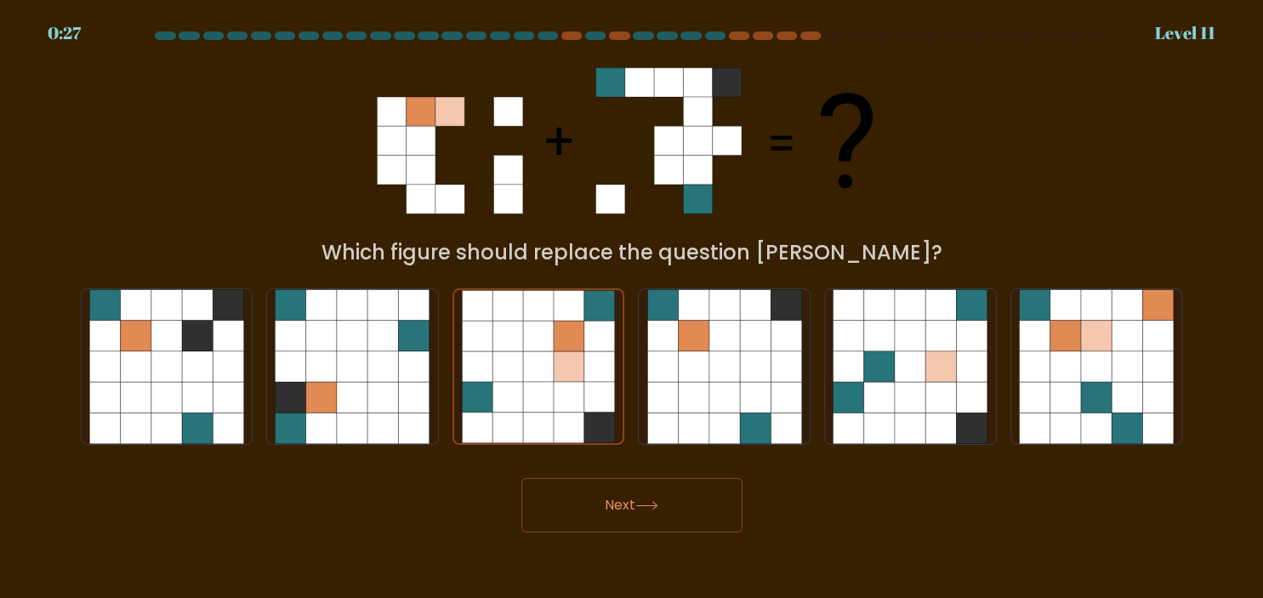
click at [646, 503] on icon at bounding box center [646, 505] width 23 height 9
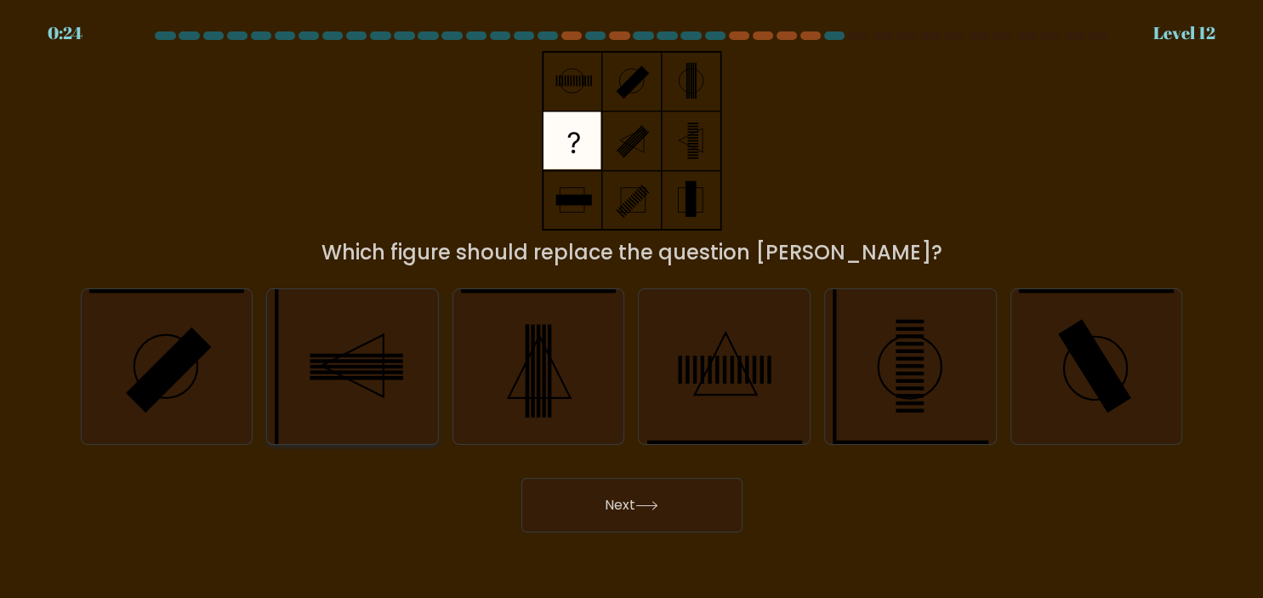
click at [386, 350] on icon at bounding box center [352, 366] width 155 height 155
click at [632, 308] on input "b." at bounding box center [632, 303] width 1 height 9
radio input "true"
click at [605, 506] on button "Next" at bounding box center [631, 505] width 221 height 54
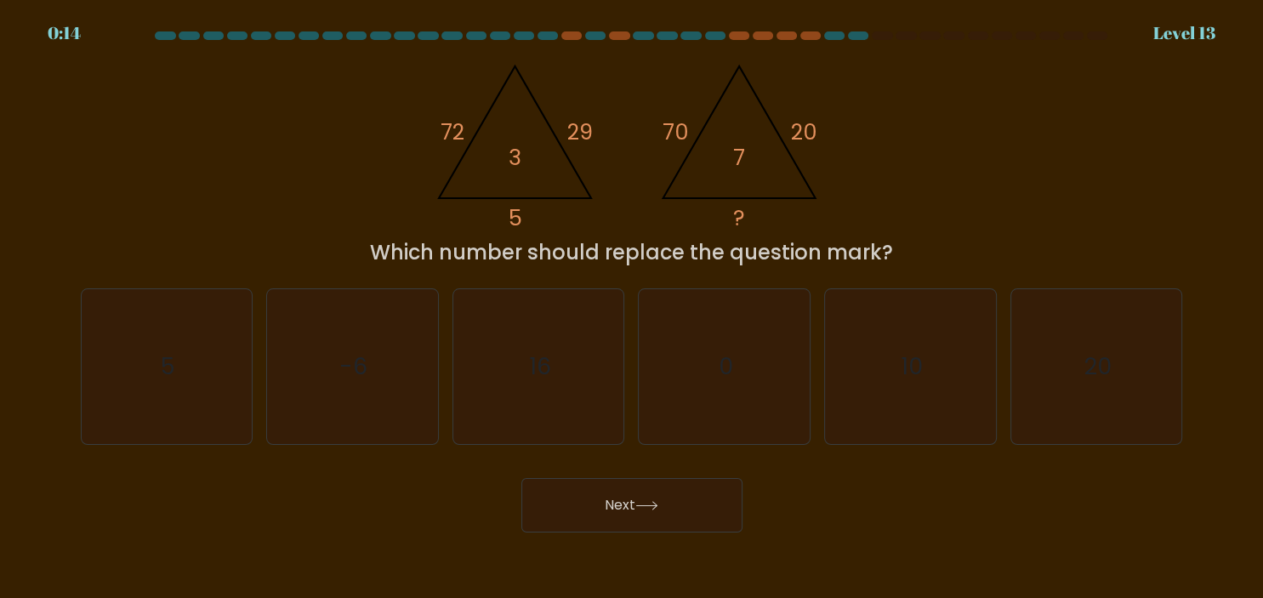
click at [274, 156] on div "@import url('https://fonts.googleapis.com/css?family=Abril+Fatface:400,100,100i…" at bounding box center [632, 159] width 1123 height 217
click at [705, 335] on icon "0" at bounding box center [724, 366] width 155 height 155
click at [633, 308] on input "d. 0" at bounding box center [632, 303] width 1 height 9
radio input "true"
click at [171, 410] on icon "5" at bounding box center [166, 366] width 155 height 155
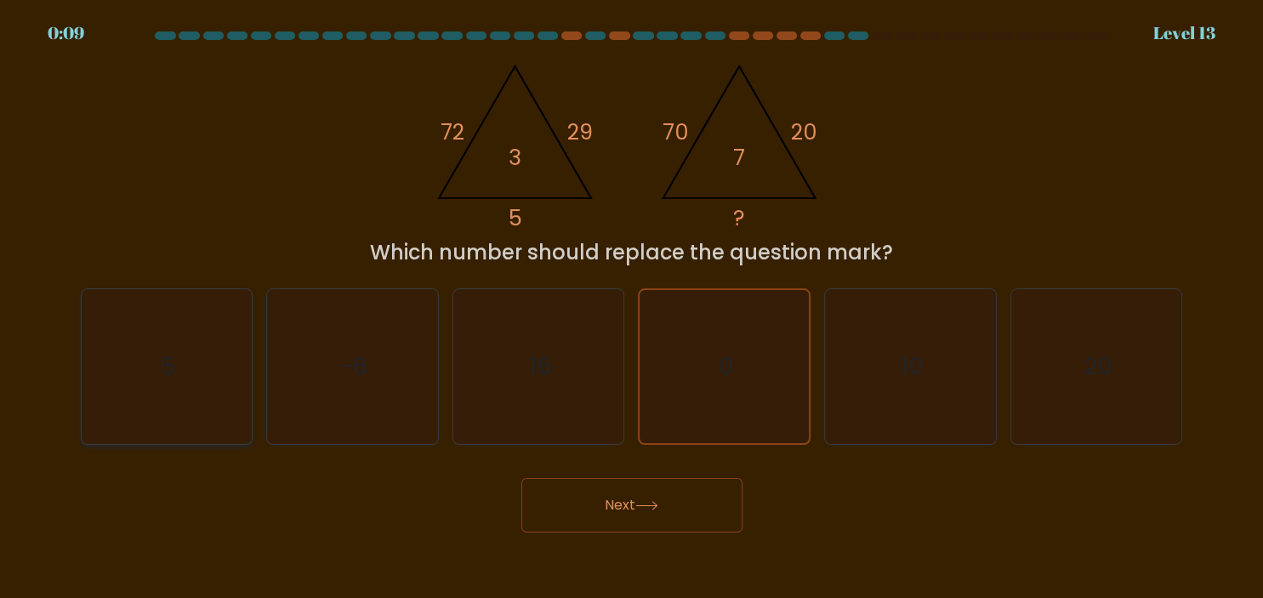
click at [632, 308] on input "a. 5" at bounding box center [632, 303] width 1 height 9
radio input "true"
click at [583, 513] on button "Next" at bounding box center [631, 505] width 221 height 54
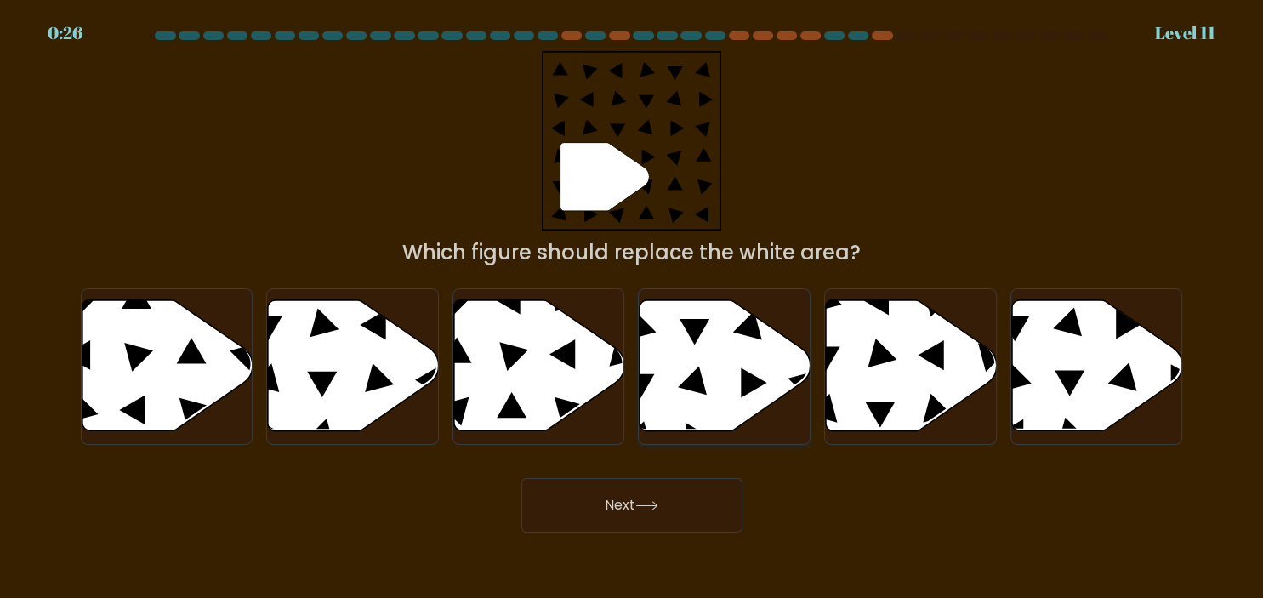
click at [645, 333] on icon at bounding box center [642, 325] width 29 height 29
click at [633, 308] on input "d." at bounding box center [632, 303] width 1 height 9
radio input "true"
click at [617, 498] on button "Next" at bounding box center [631, 505] width 221 height 54
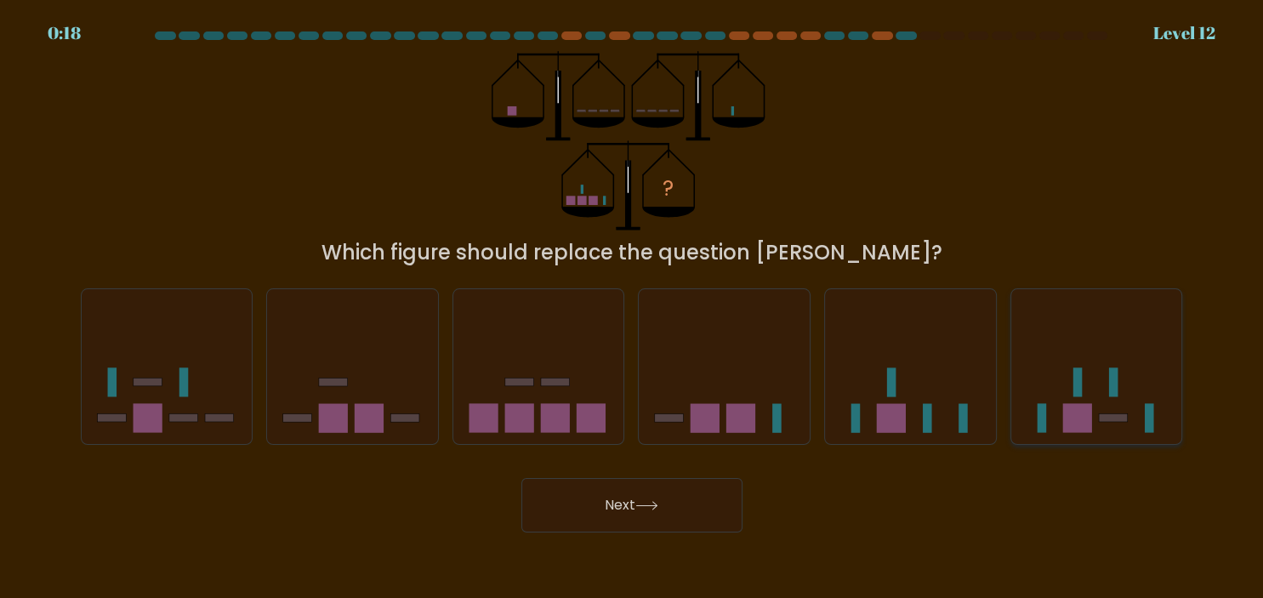
click at [1104, 400] on icon at bounding box center [1096, 366] width 171 height 141
click at [633, 308] on input "f." at bounding box center [632, 303] width 1 height 9
radio input "true"
click at [652, 512] on button "Next" at bounding box center [631, 505] width 221 height 54
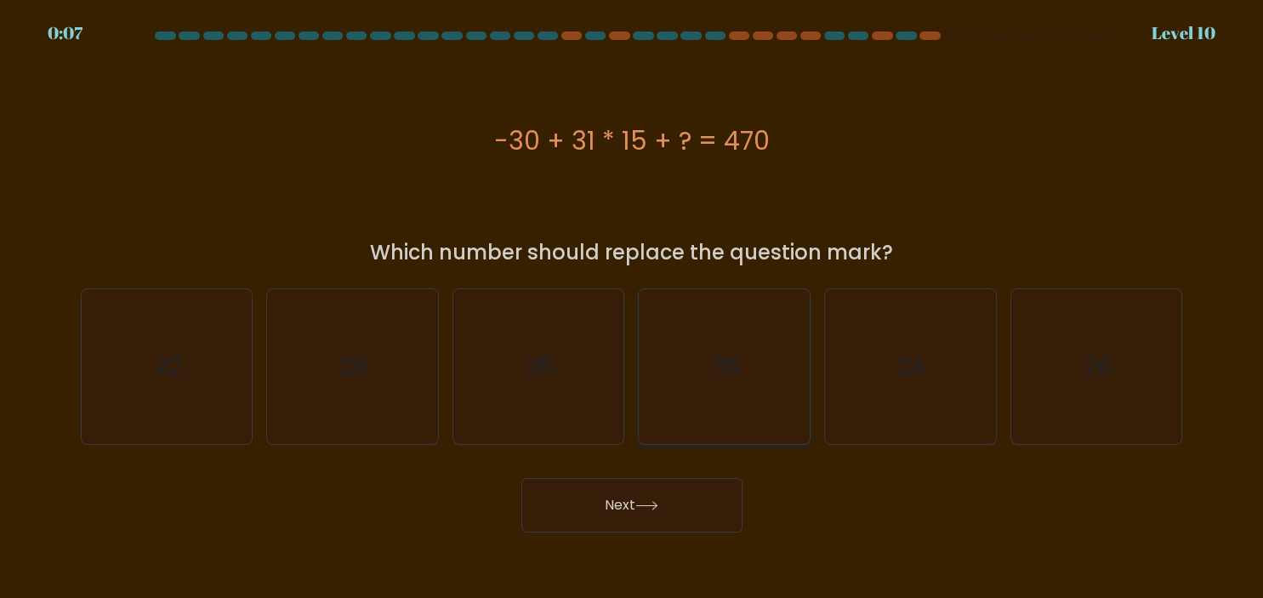
click at [759, 373] on icon "35" at bounding box center [724, 366] width 155 height 155
click at [633, 308] on input "d. 35" at bounding box center [632, 303] width 1 height 9
radio input "true"
click at [651, 496] on button "Next" at bounding box center [631, 505] width 221 height 54
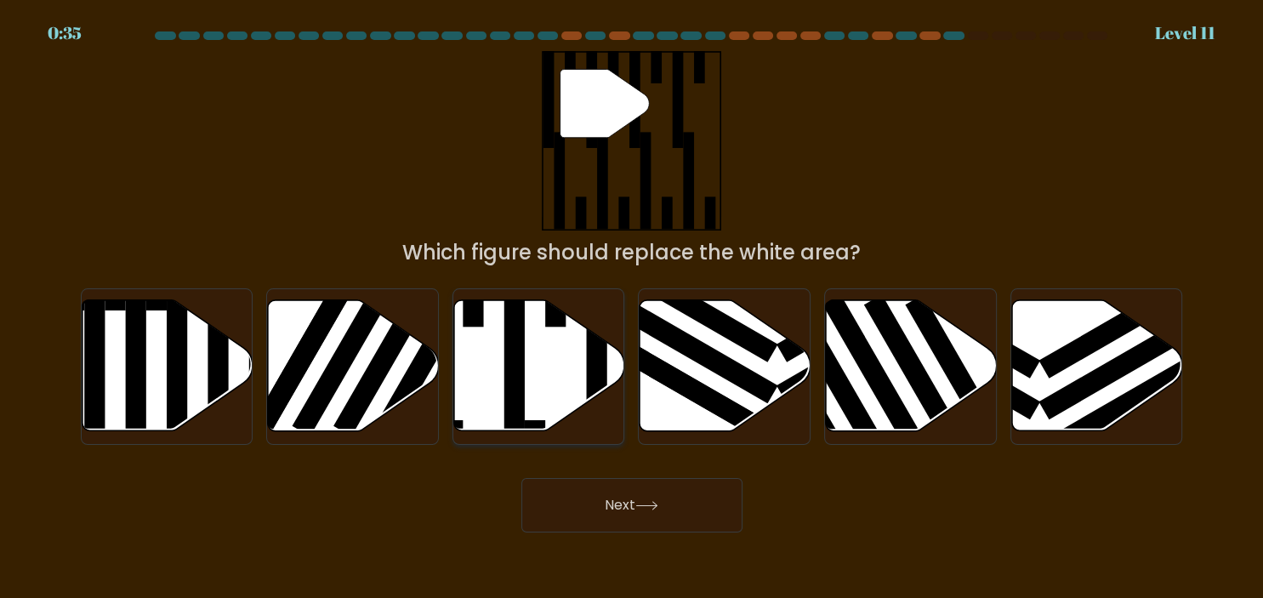
click at [532, 380] on icon at bounding box center [539, 365] width 171 height 131
click at [632, 308] on input "c." at bounding box center [632, 303] width 1 height 9
radio input "true"
click at [585, 502] on button "Next" at bounding box center [631, 505] width 221 height 54
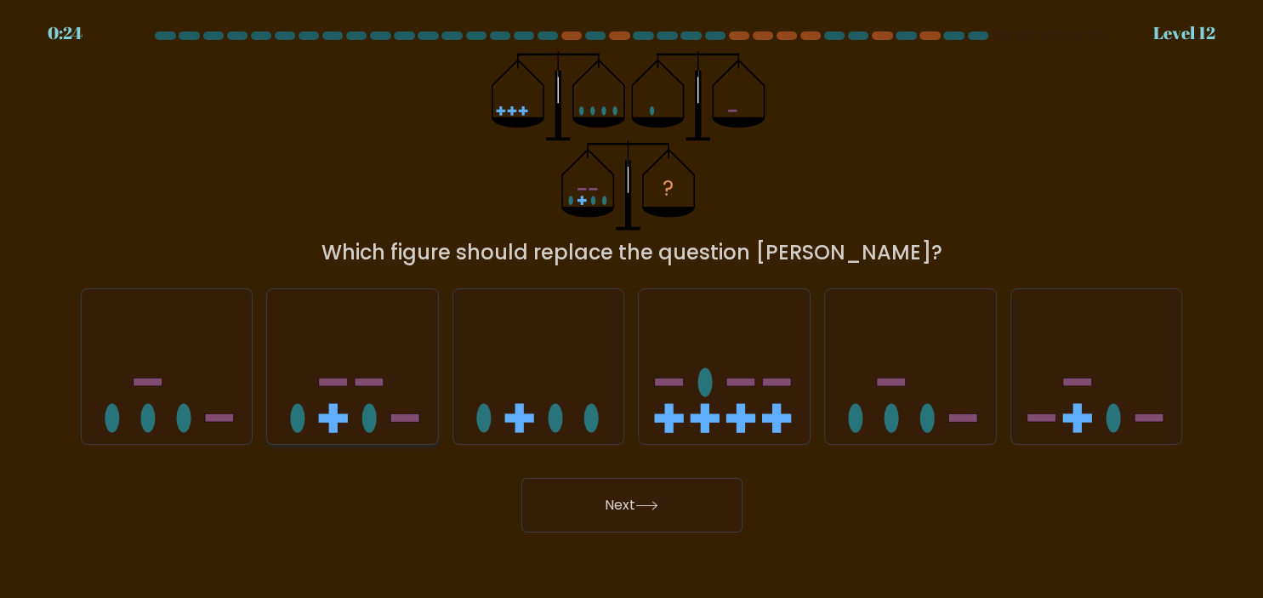
click at [393, 372] on icon at bounding box center [352, 366] width 171 height 141
click at [632, 308] on input "b." at bounding box center [632, 303] width 1 height 9
radio input "true"
click at [638, 503] on button "Next" at bounding box center [631, 505] width 221 height 54
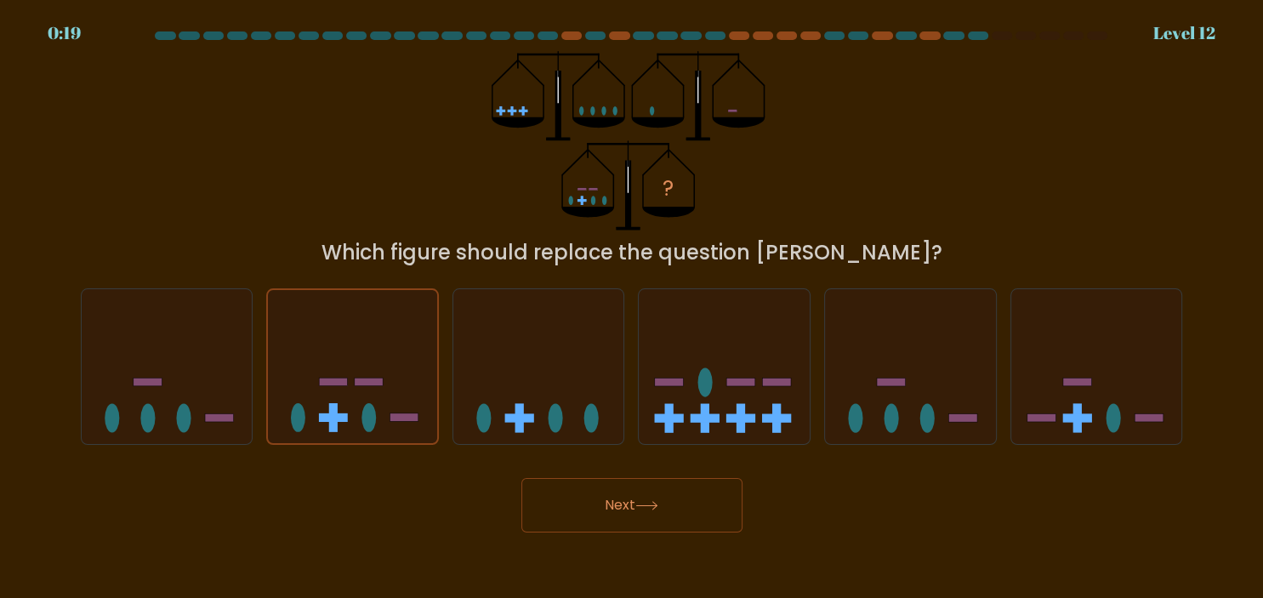
click at [638, 503] on button "Next" at bounding box center [631, 505] width 221 height 54
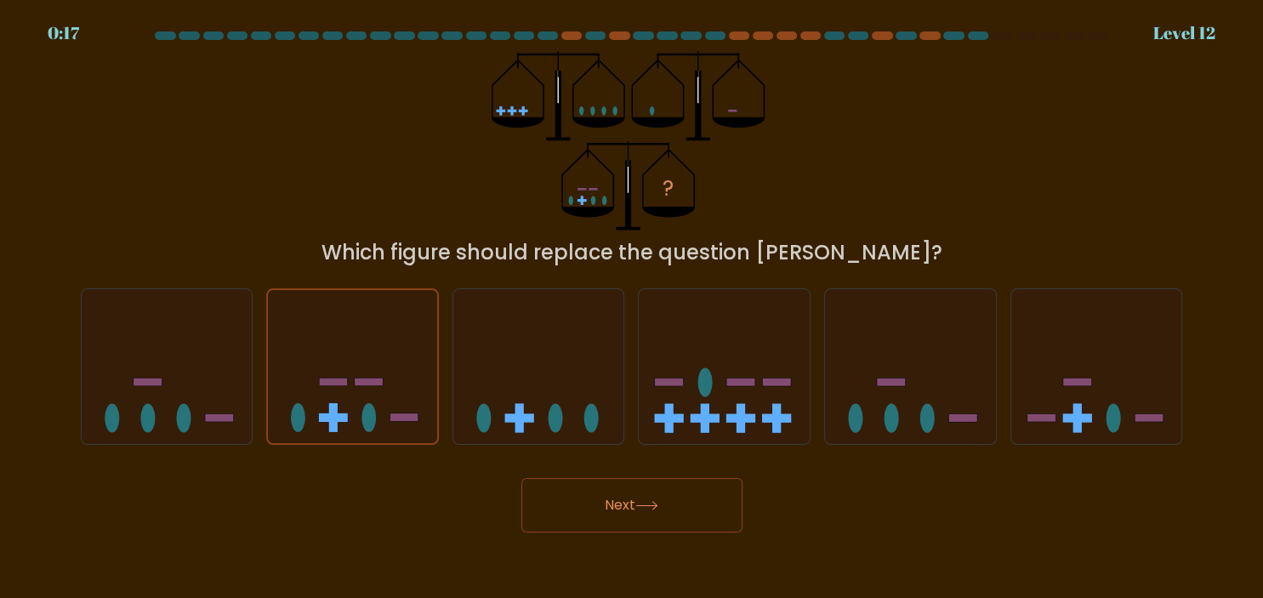
click at [638, 503] on button "Next" at bounding box center [631, 505] width 221 height 54
click at [677, 498] on button "Next" at bounding box center [631, 505] width 221 height 54
click at [611, 486] on button "Next" at bounding box center [631, 505] width 221 height 54
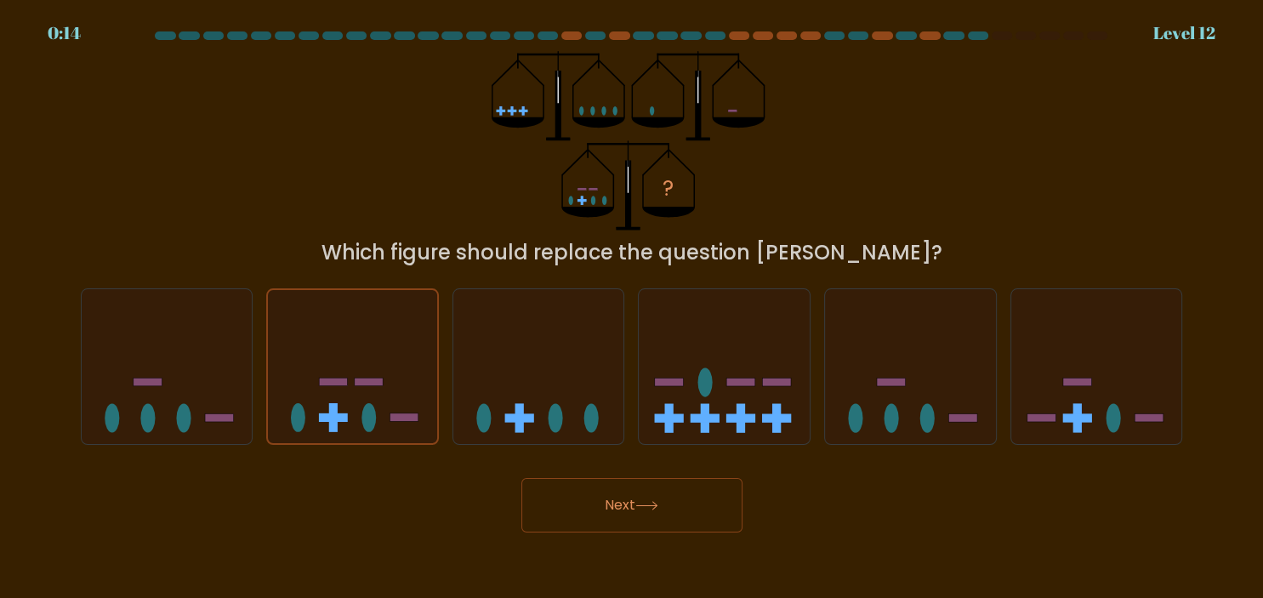
click at [611, 486] on button "Next" at bounding box center [631, 505] width 221 height 54
drag, startPoint x: 611, startPoint y: 486, endPoint x: 603, endPoint y: 495, distance: 12.1
click at [603, 495] on button "Next" at bounding box center [631, 505] width 221 height 54
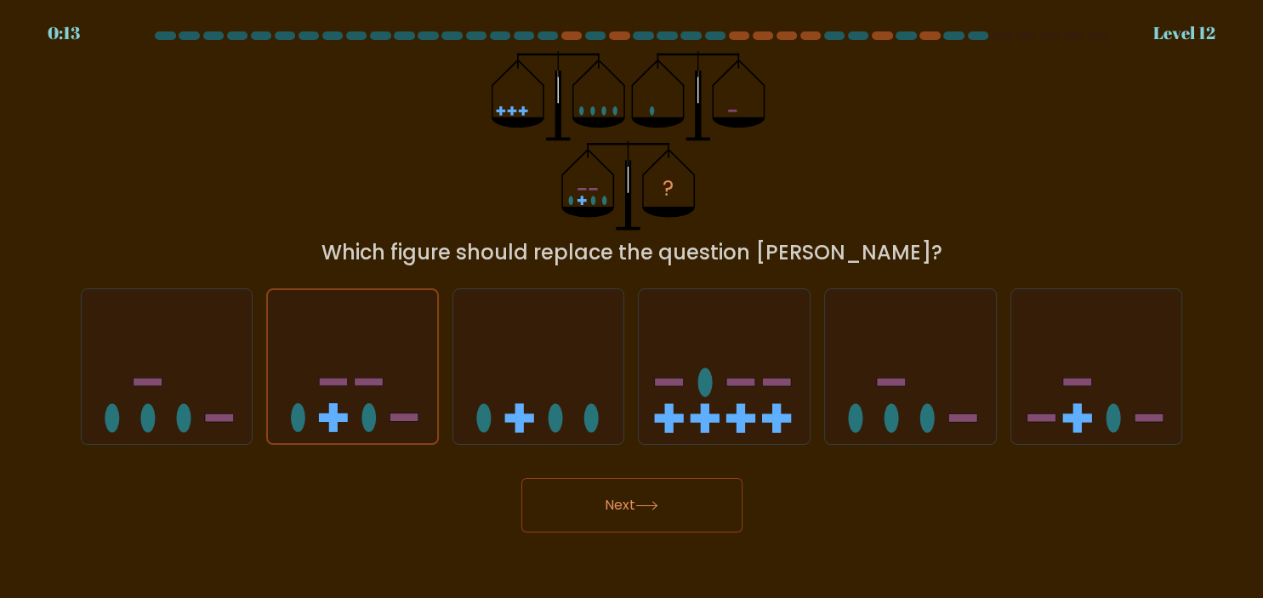
click at [603, 495] on button "Next" at bounding box center [631, 505] width 221 height 54
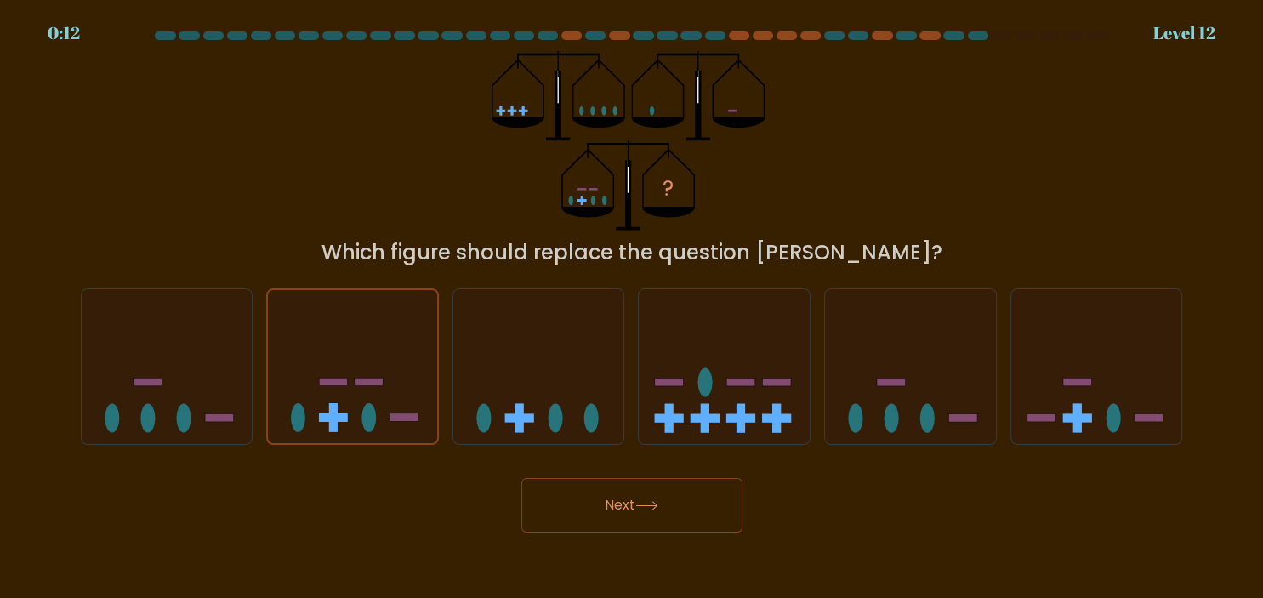
click at [603, 495] on button "Next" at bounding box center [631, 505] width 221 height 54
click at [350, 355] on icon at bounding box center [352, 366] width 171 height 141
click at [632, 308] on input "b." at bounding box center [632, 303] width 1 height 9
radio input "true"
click at [559, 522] on button "Next" at bounding box center [631, 505] width 221 height 54
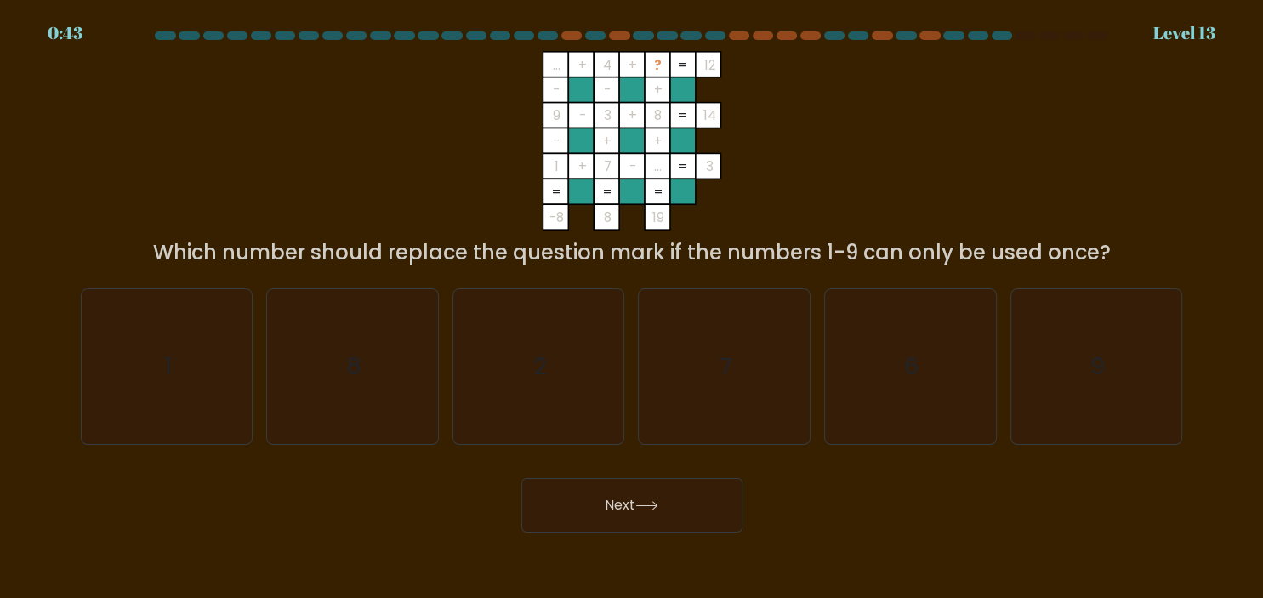
click at [559, 522] on button "Next" at bounding box center [631, 505] width 221 height 54
click at [943, 324] on icon "6" at bounding box center [910, 366] width 155 height 155
click at [633, 308] on input "e. 6" at bounding box center [632, 303] width 1 height 9
radio input "true"
click at [631, 492] on button "Next" at bounding box center [631, 505] width 221 height 54
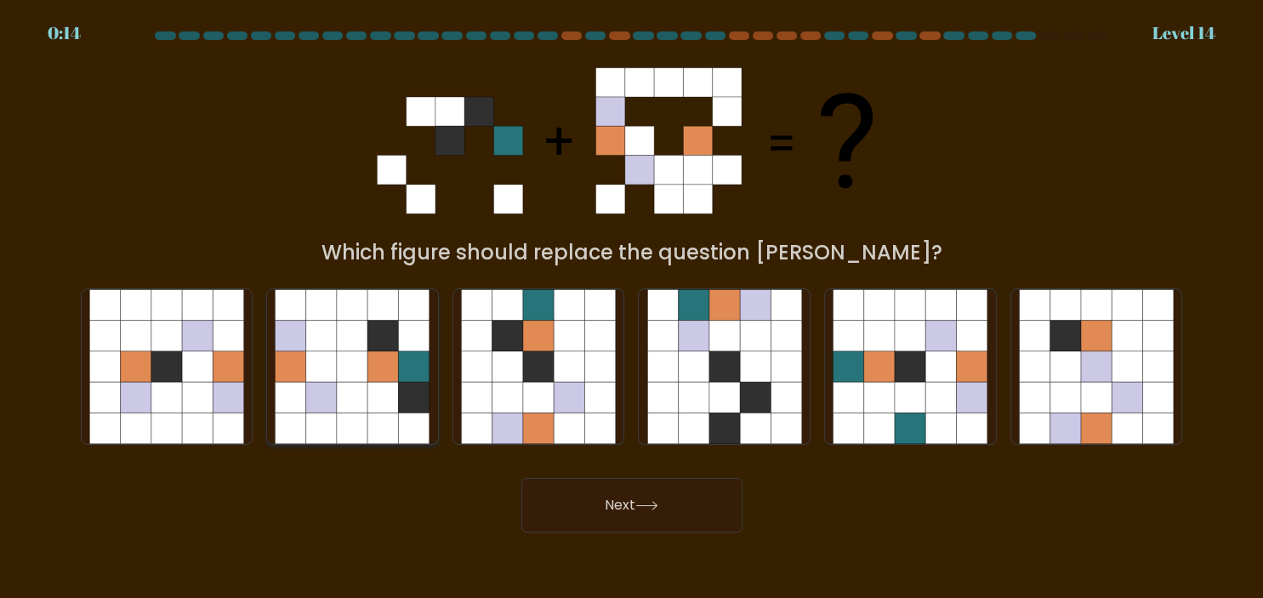
click at [353, 329] on icon at bounding box center [352, 336] width 31 height 31
click at [632, 308] on input "b." at bounding box center [632, 303] width 1 height 9
radio input "true"
click at [560, 493] on button "Next" at bounding box center [631, 505] width 221 height 54
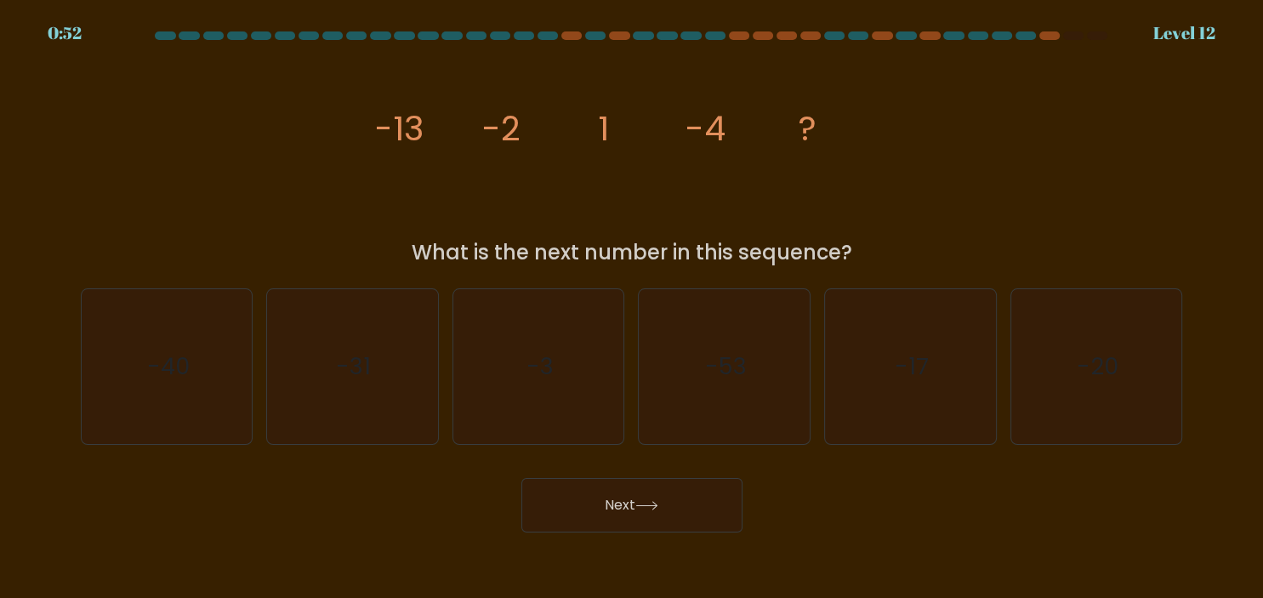
click at [457, 491] on div "Next" at bounding box center [632, 498] width 1123 height 67
click at [850, 363] on icon "-17" at bounding box center [910, 366] width 155 height 155
click at [633, 308] on input "e. -17" at bounding box center [632, 303] width 1 height 9
radio input "true"
click at [652, 502] on icon at bounding box center [646, 505] width 23 height 9
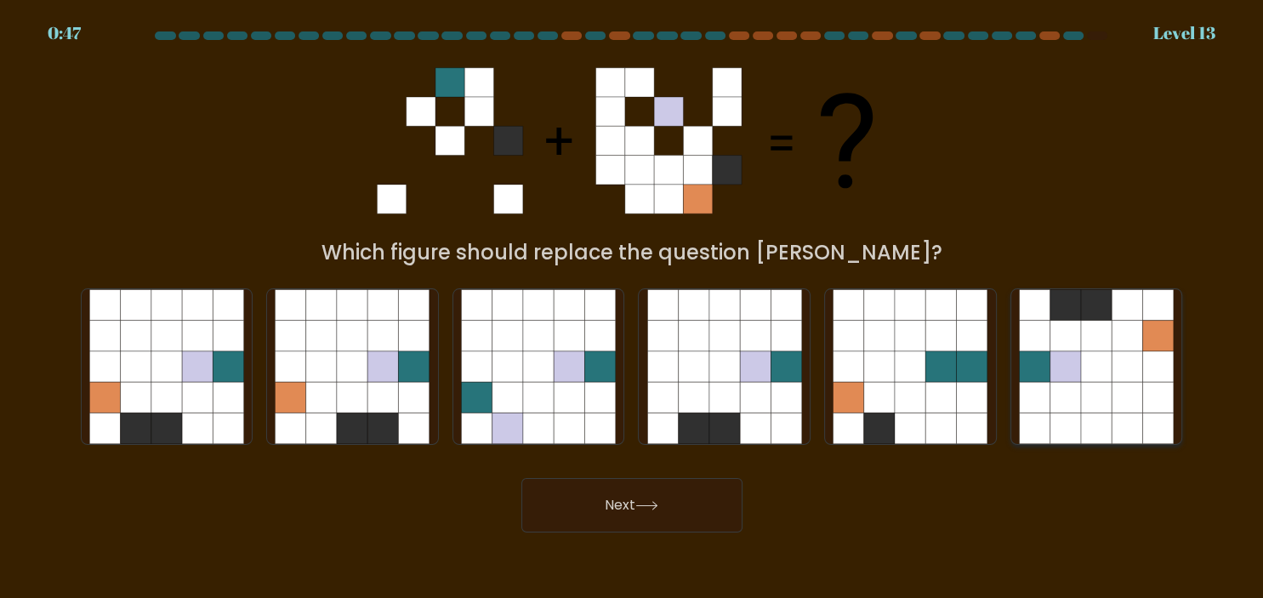
click at [1158, 395] on icon at bounding box center [1158, 397] width 31 height 31
click at [633, 308] on input "f." at bounding box center [632, 303] width 1 height 9
radio input "true"
click at [400, 393] on icon at bounding box center [414, 397] width 31 height 31
click at [632, 308] on input "b." at bounding box center [632, 303] width 1 height 9
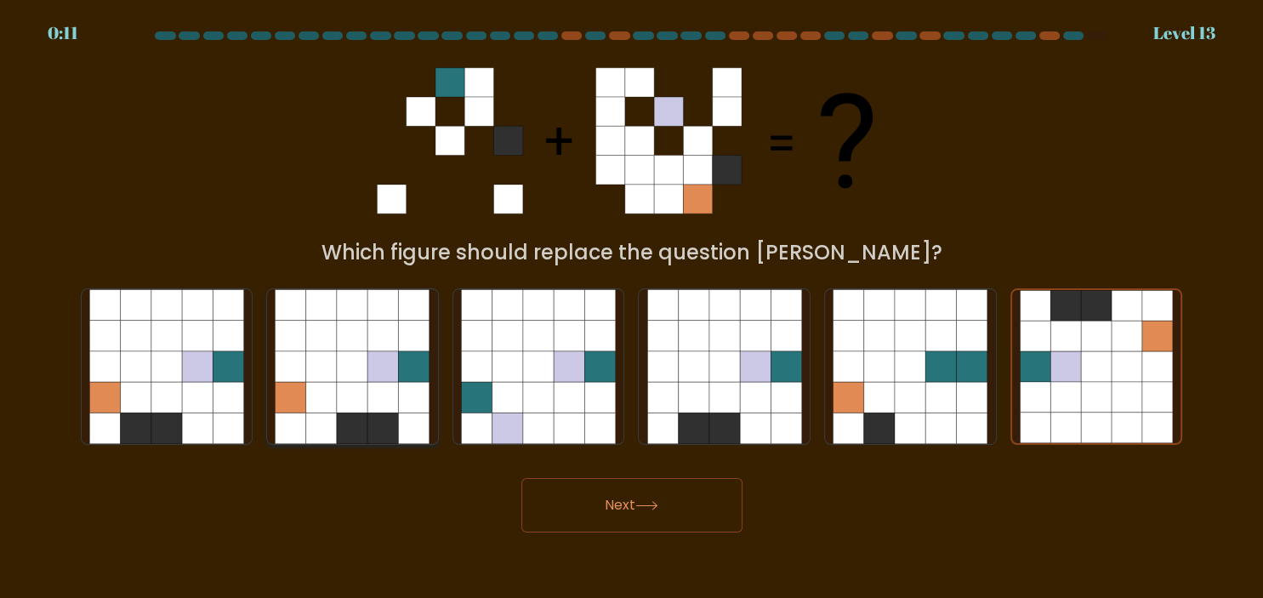
radio input "true"
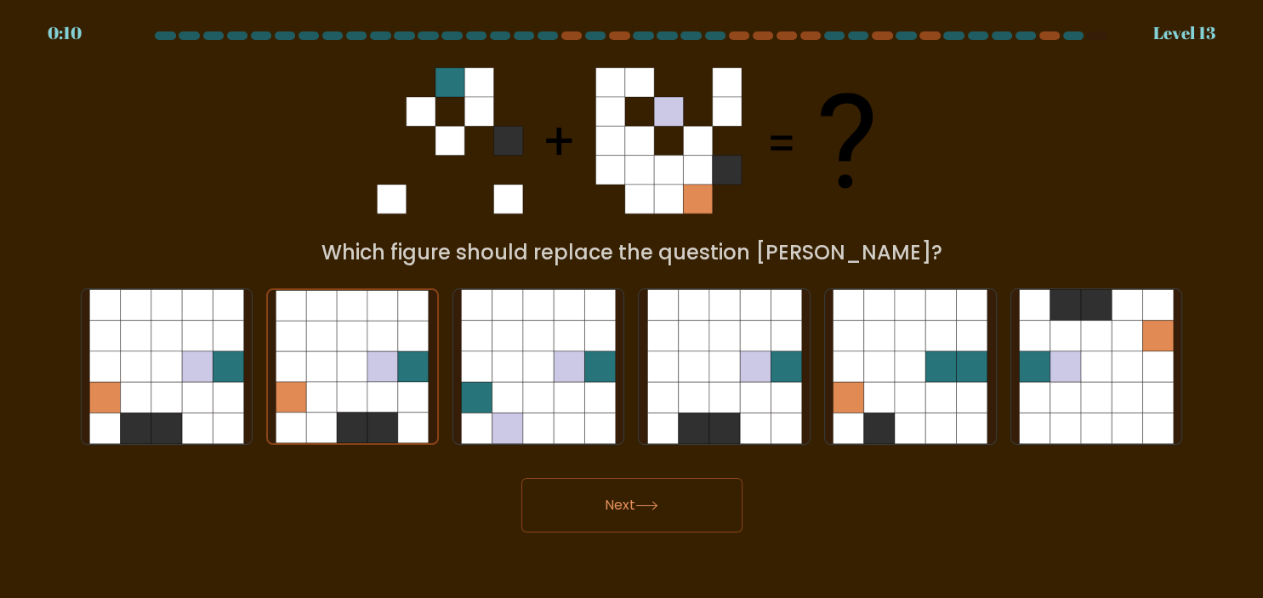
click at [617, 505] on button "Next" at bounding box center [631, 505] width 221 height 54
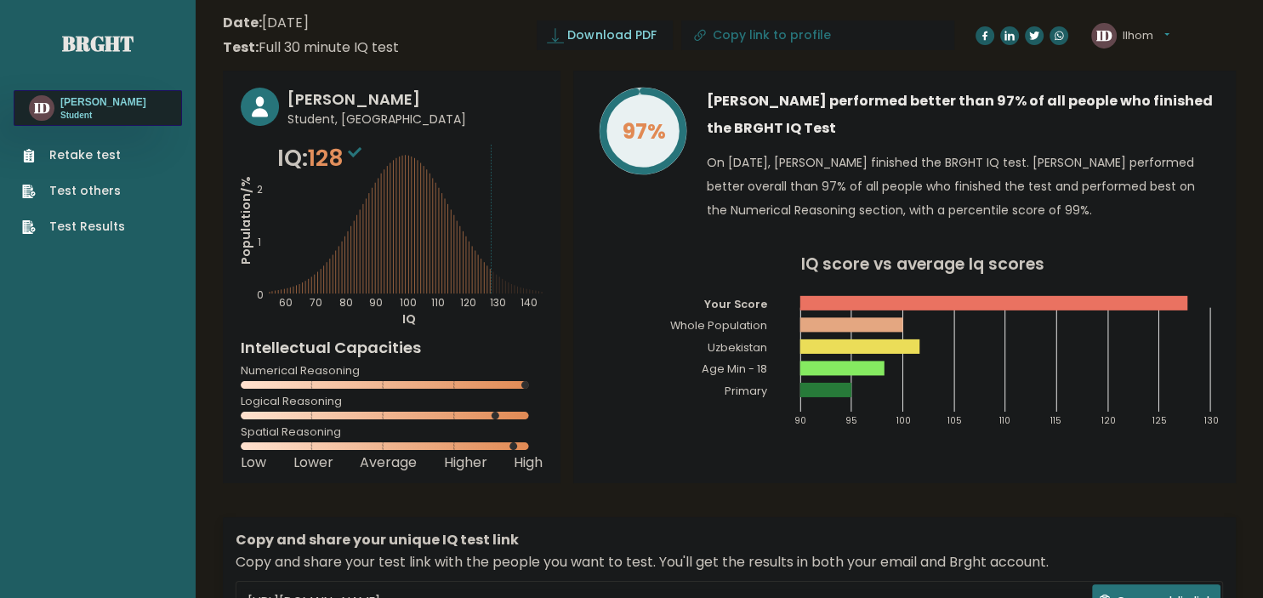
click at [666, 131] on tspan "97%" at bounding box center [644, 132] width 43 height 30
